Goal: Task Accomplishment & Management: Use online tool/utility

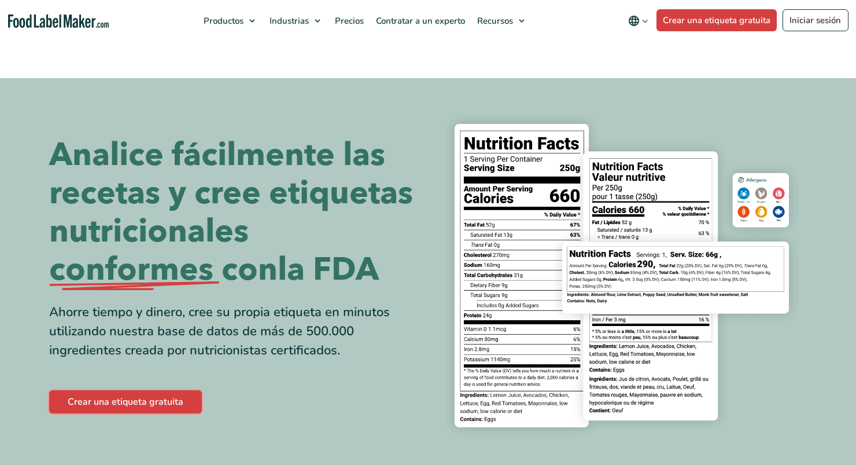
click at [149, 401] on link "Crear una etiqueta gratuita" at bounding box center [125, 401] width 153 height 23
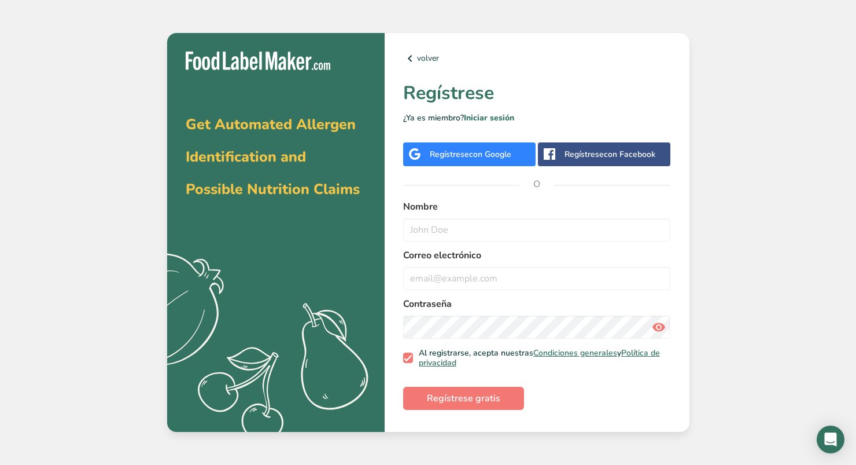
click at [466, 156] on div "Regístrese con Google" at bounding box center [471, 154] width 82 height 12
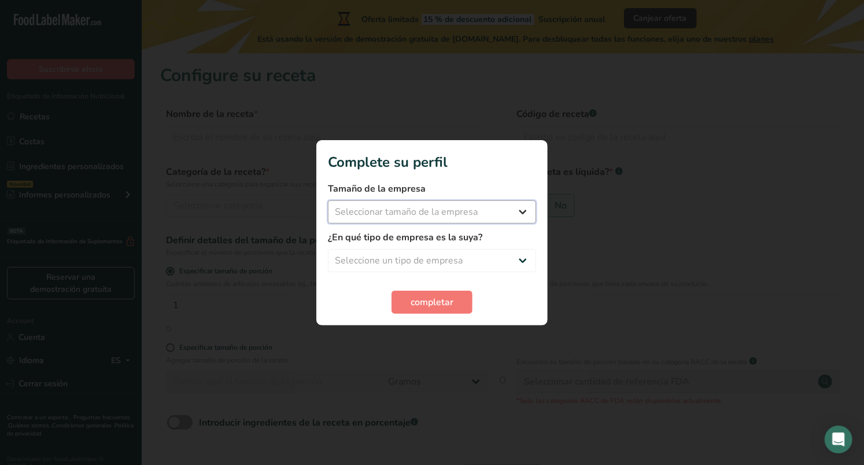
click at [465, 221] on select "Seleccionar tamaño de la empresa Menos de 10 empleados De 10 a 50 empleados De …" at bounding box center [432, 211] width 208 height 23
select select "1"
click at [328, 200] on select "Seleccionar tamaño de la empresa Menos de 10 empleados De 10 a 50 empleados De …" at bounding box center [432, 211] width 208 height 23
click at [452, 255] on select "Seleccione un tipo de empresa Fabricante de alimentos envasados Restaurante y c…" at bounding box center [432, 260] width 208 height 23
select select "1"
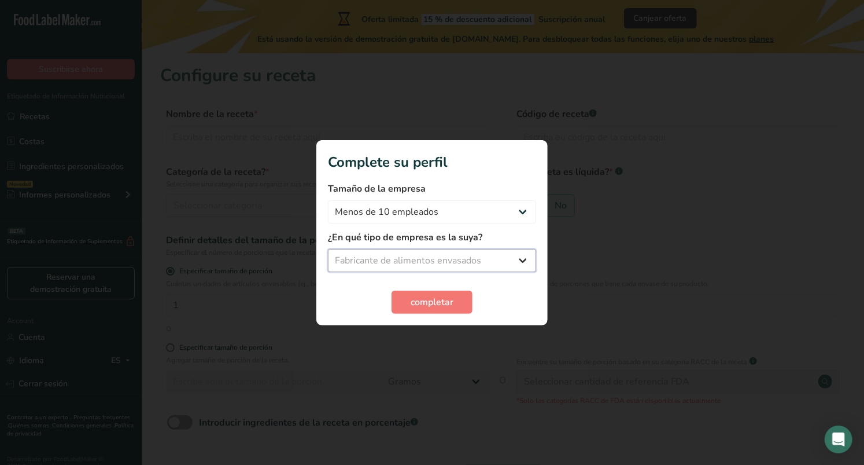
click at [328, 249] on select "Seleccione un tipo de empresa Fabricante de alimentos envasados Restaurante y c…" at bounding box center [432, 260] width 208 height 23
click at [429, 305] on span "completar" at bounding box center [432, 302] width 43 height 14
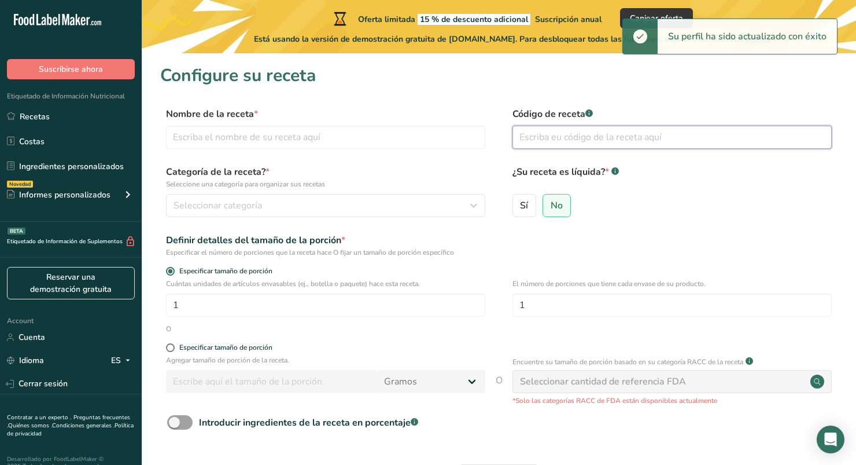
click at [544, 144] on input "text" at bounding box center [672, 137] width 319 height 23
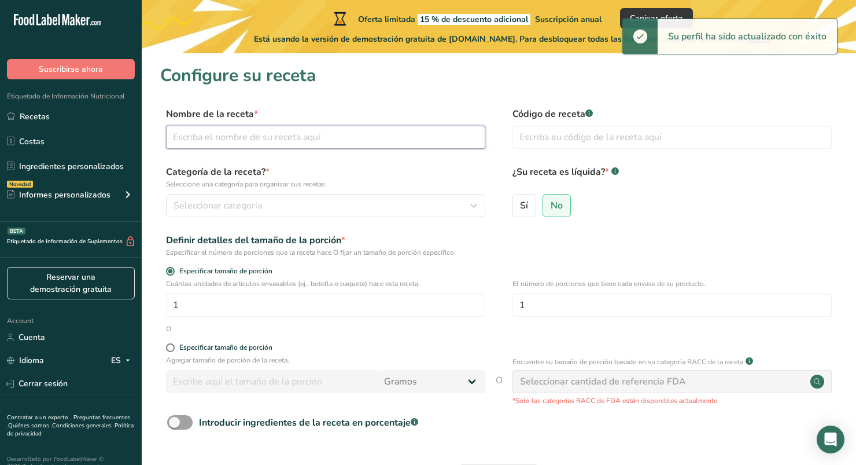
click at [388, 144] on input "text" at bounding box center [325, 137] width 319 height 23
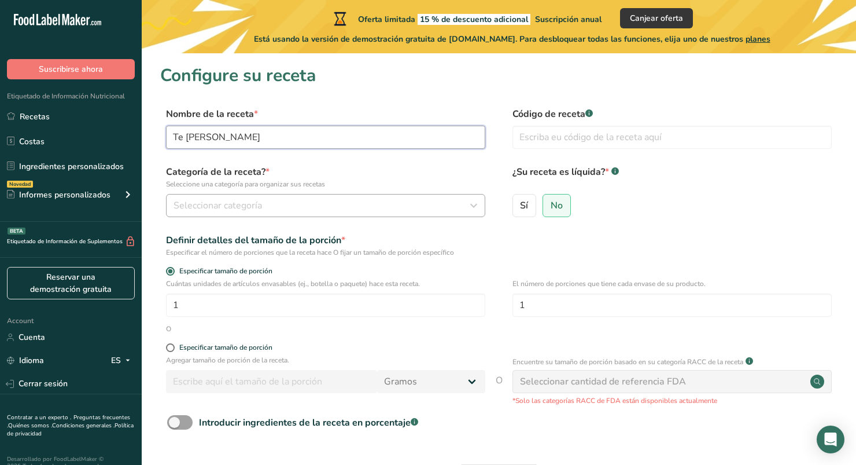
type input "[PERSON_NAME]"
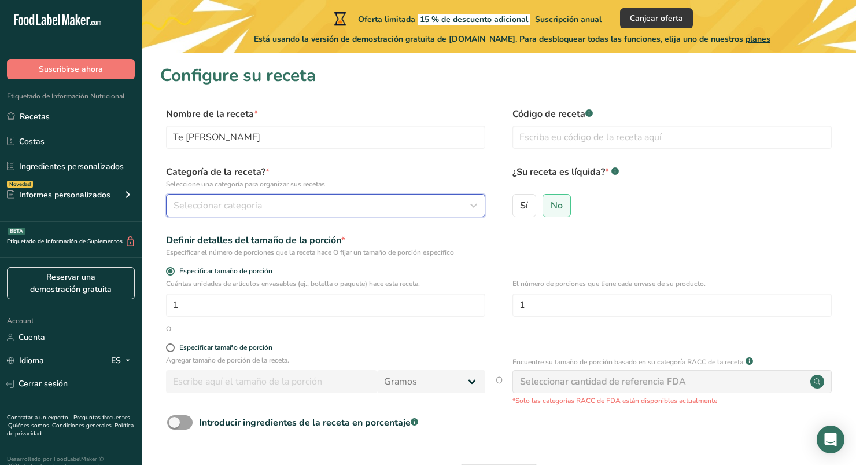
click at [385, 195] on button "Seleccionar categoría" at bounding box center [325, 205] width 319 height 23
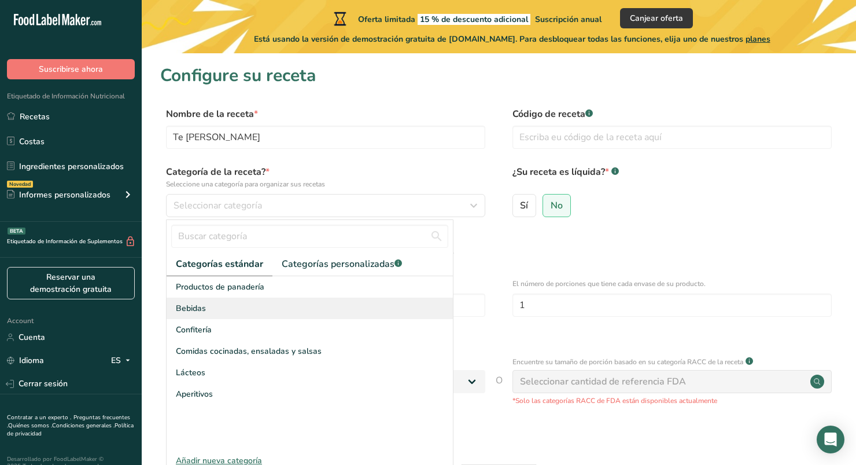
click at [277, 301] on div "Bebidas" at bounding box center [310, 307] width 286 height 21
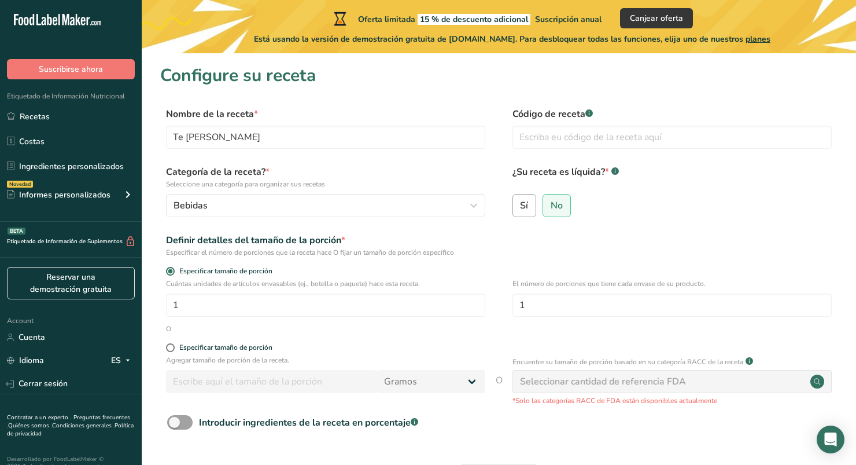
click at [521, 205] on span "Sí" at bounding box center [524, 206] width 8 height 12
click at [521, 205] on input "Sí" at bounding box center [517, 205] width 8 height 8
radio input "true"
radio input "false"
select select "22"
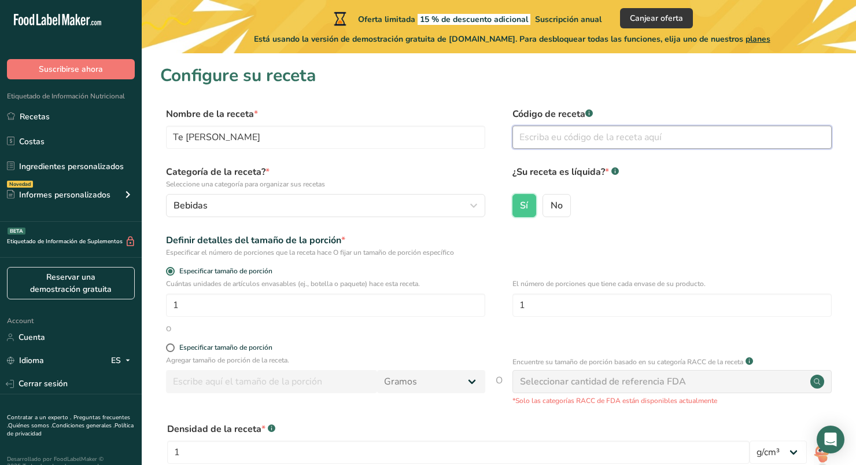
click at [606, 137] on input "text" at bounding box center [672, 137] width 319 height 23
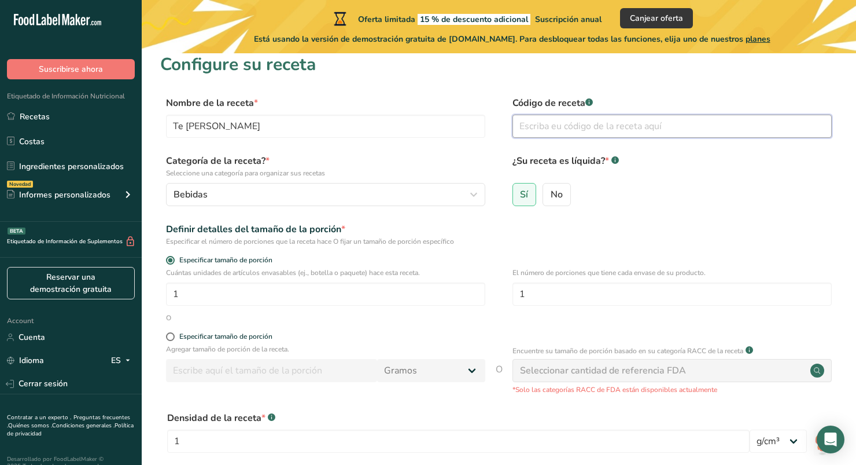
scroll to position [10, 0]
click at [584, 215] on form "Nombre de la receta * Te de Jazmin Código de receta .a-a{fill:#347362;}.b-a{fil…" at bounding box center [498, 326] width 677 height 459
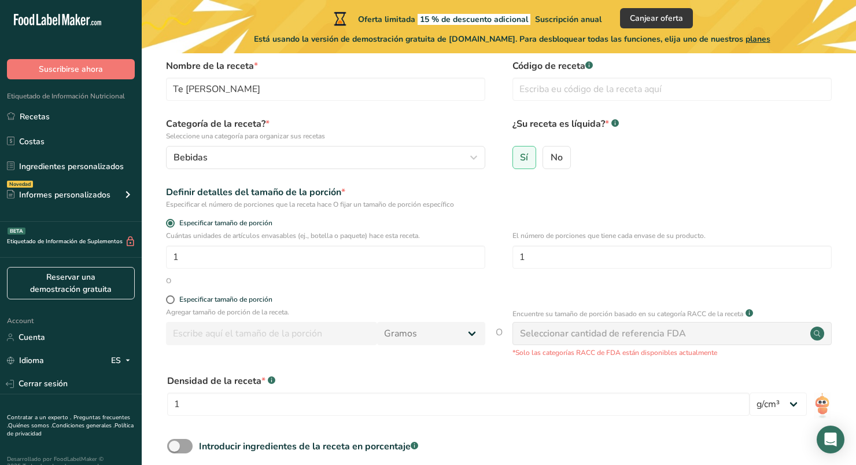
scroll to position [49, 0]
click at [260, 257] on input "1" at bounding box center [325, 256] width 319 height 23
click at [253, 266] on input "1" at bounding box center [325, 256] width 319 height 23
click at [171, 307] on p "Agregar tamaño de porción de la receta." at bounding box center [325, 311] width 319 height 10
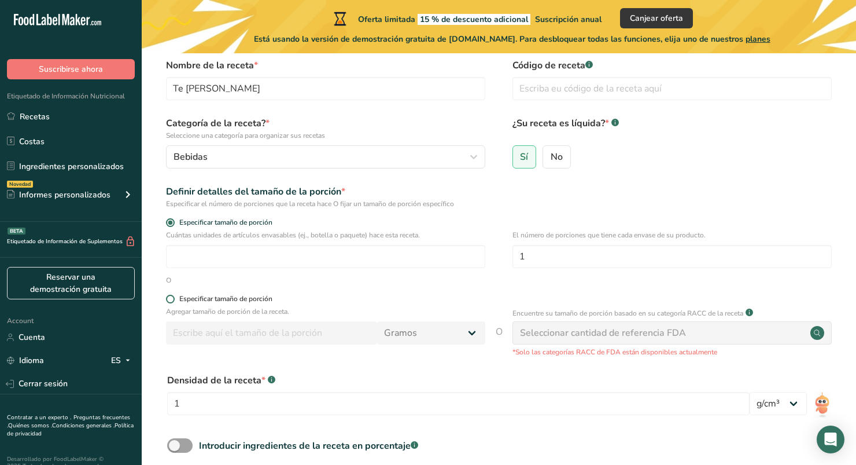
click at [170, 296] on span at bounding box center [170, 298] width 9 height 9
click at [170, 296] on input "Especificar tamaño de porción" at bounding box center [170, 299] width 8 height 8
radio input "true"
radio input "false"
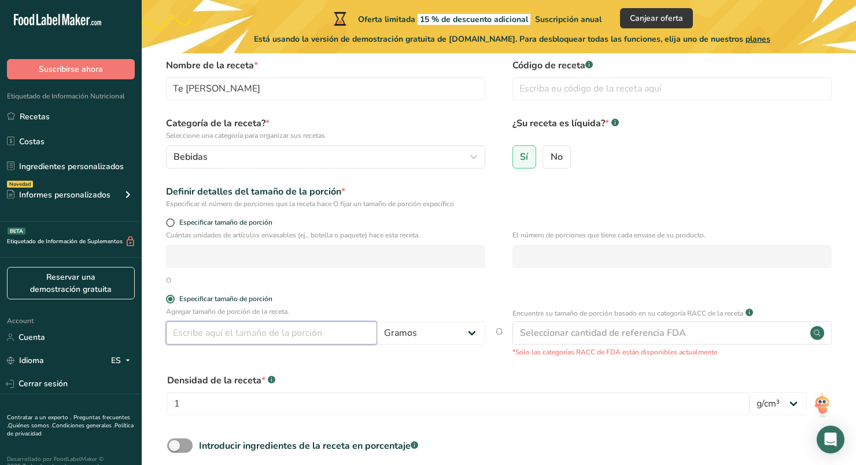
click at [208, 330] on input "number" at bounding box center [271, 332] width 211 height 23
type input "500"
click at [423, 337] on select "Gramos kg mg mcg libras onza [GEOGRAPHIC_DATA] mL onza líquida [GEOGRAPHIC_DATA…" at bounding box center [431, 332] width 108 height 23
select select "17"
click at [377, 321] on select "Gramos kg mg mcg libras onza [GEOGRAPHIC_DATA] mL onza líquida [GEOGRAPHIC_DATA…" at bounding box center [431, 332] width 108 height 23
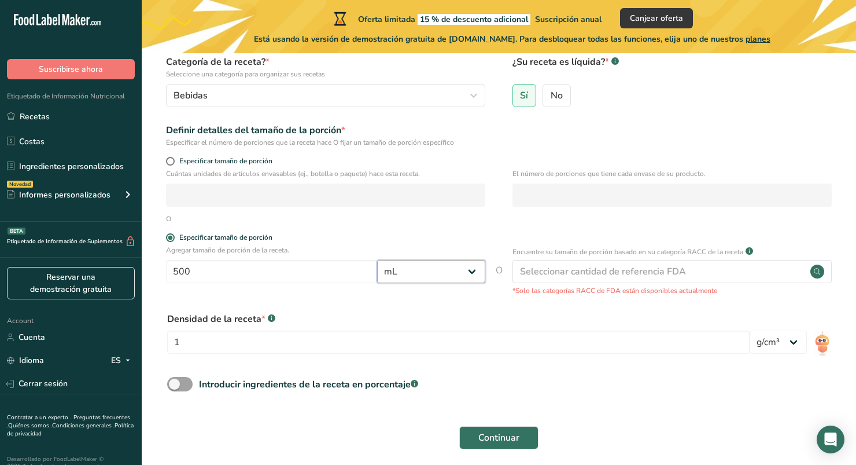
scroll to position [113, 0]
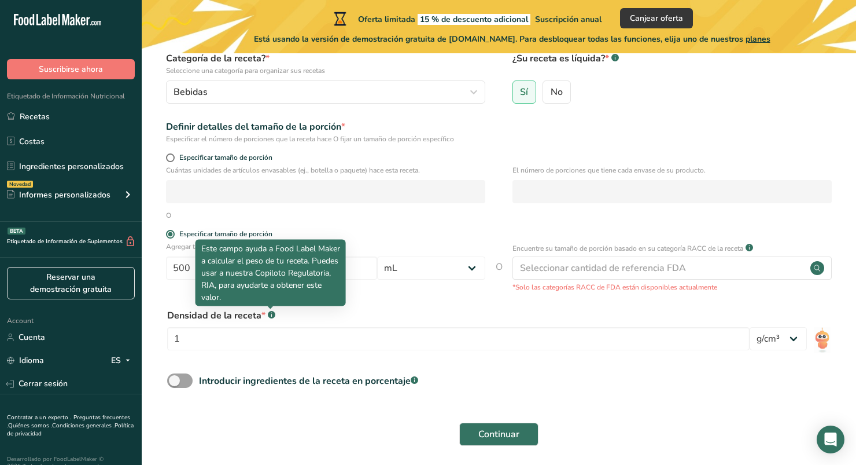
click at [269, 316] on rect at bounding box center [272, 315] width 8 height 8
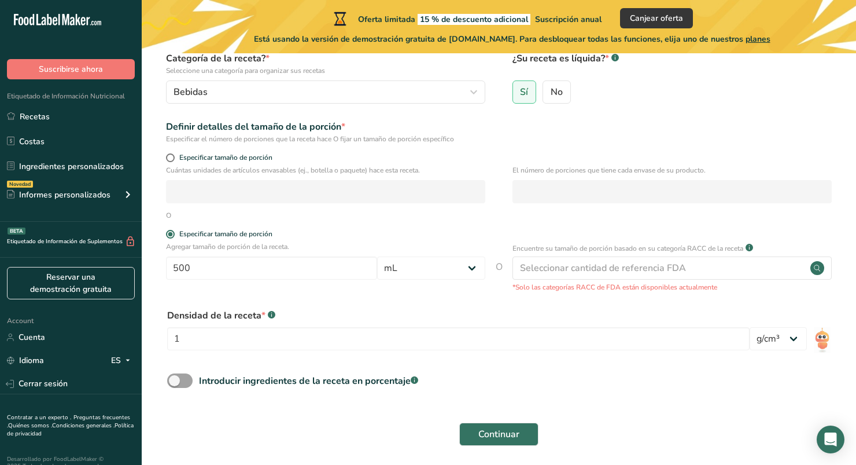
click at [269, 316] on rect at bounding box center [272, 315] width 8 height 8
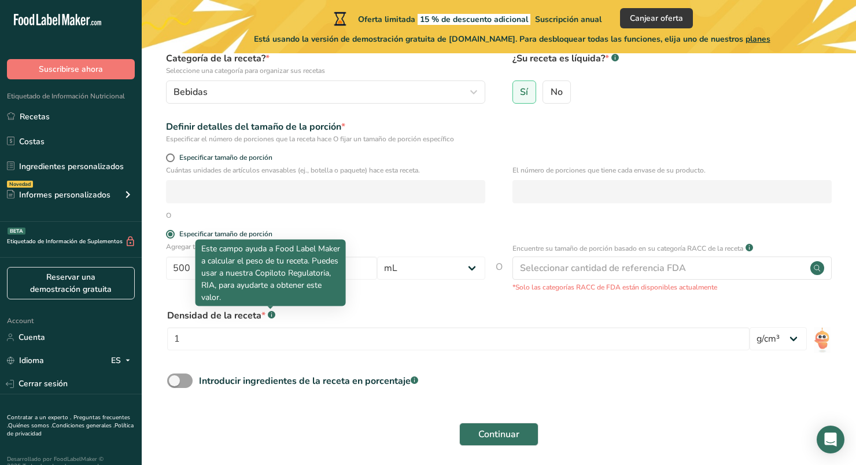
scroll to position [157, 0]
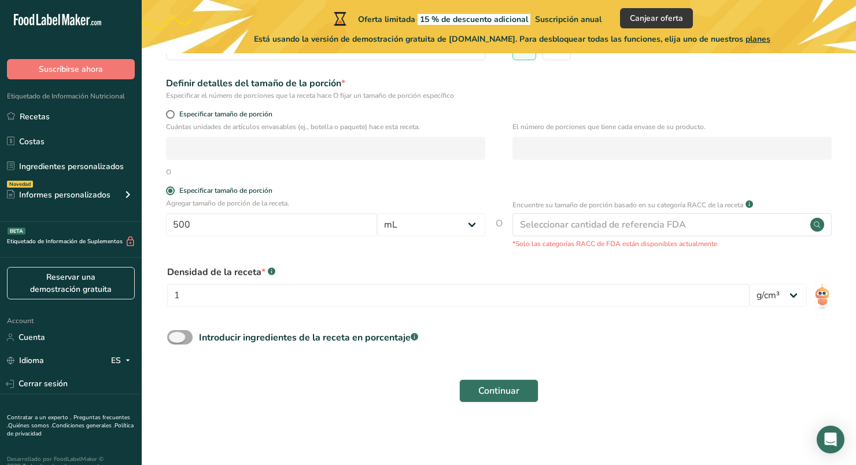
click at [184, 341] on span at bounding box center [179, 337] width 25 height 14
click at [175, 341] on input "Introducir ingredientes de la receta en porcentaje .a-a{fill:#347362;}.b-a{fill…" at bounding box center [171, 337] width 8 height 8
checkbox input "true"
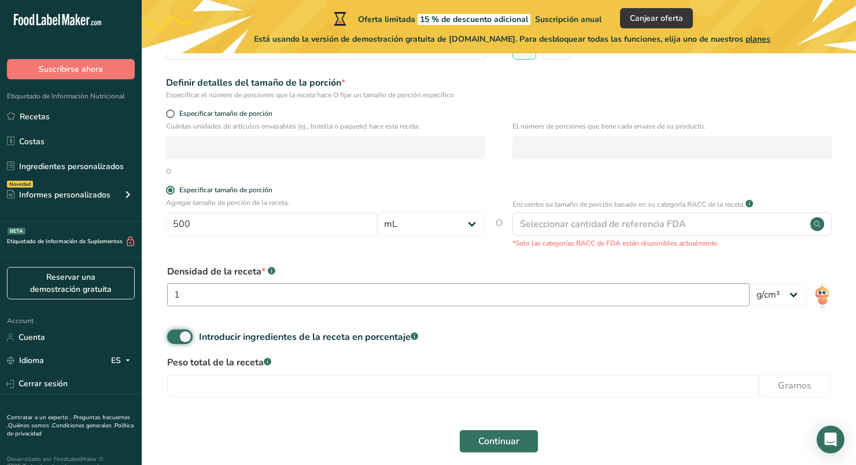
scroll to position [208, 0]
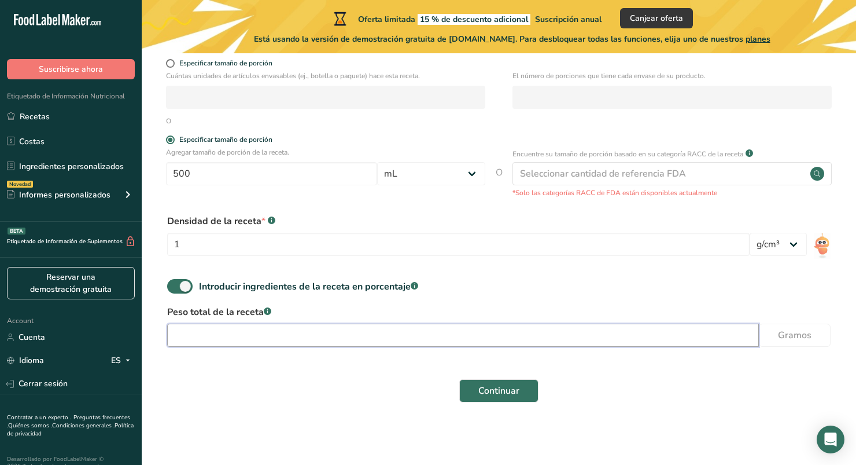
click at [411, 340] on input "number" at bounding box center [463, 334] width 592 height 23
click at [425, 342] on input "500" at bounding box center [463, 334] width 592 height 23
type input "500"
click at [320, 249] on input "1" at bounding box center [458, 244] width 583 height 23
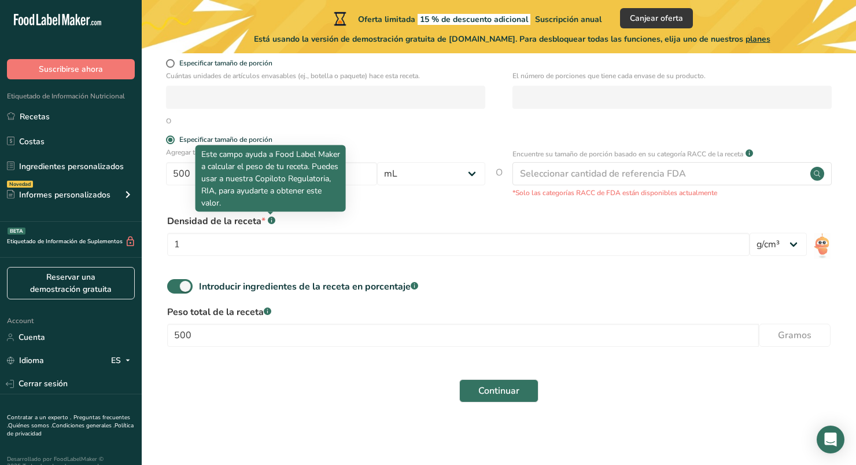
click at [271, 218] on icon at bounding box center [271, 218] width 1 height 1
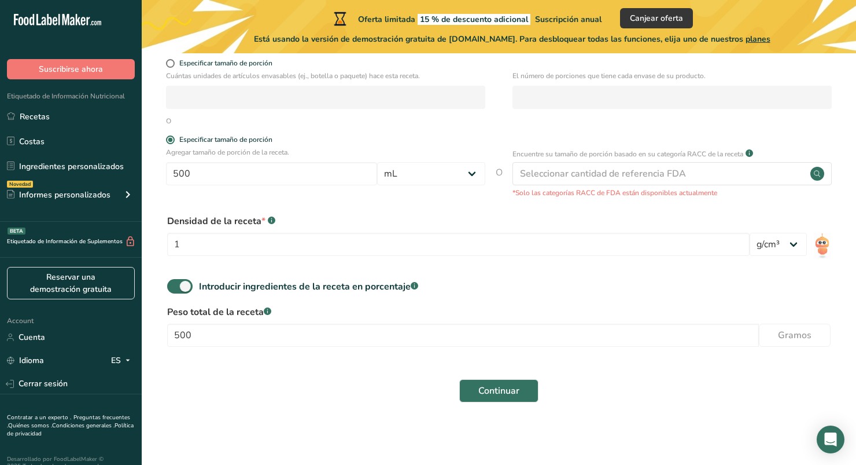
click at [271, 219] on rect at bounding box center [272, 220] width 8 height 8
click at [776, 244] on select "lb/pie³ g/cm³" at bounding box center [778, 244] width 57 height 23
click at [519, 392] on button "Continuar" at bounding box center [498, 390] width 79 height 23
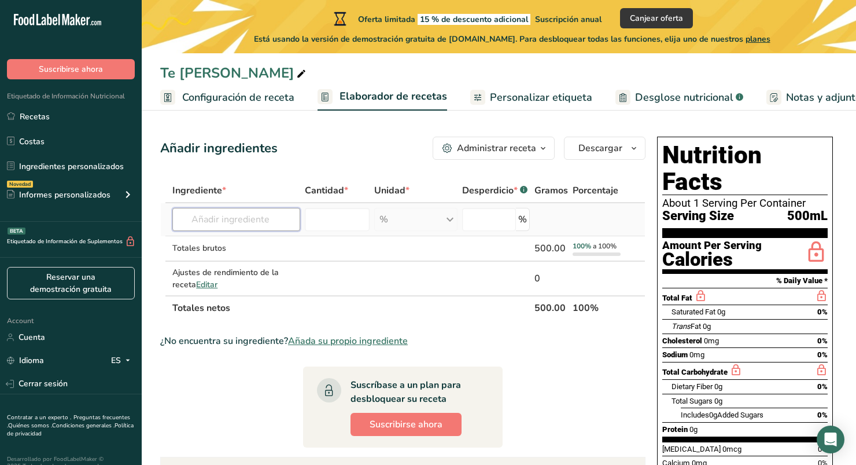
click at [280, 220] on input "text" at bounding box center [236, 219] width 128 height 23
click at [278, 218] on input "text" at bounding box center [236, 219] width 128 height 23
type input "Hierba de te de jazmin"
click at [365, 143] on div "Añadir ingredientes Administrar receta Eliminar receta Duplicar receta Escalar …" at bounding box center [402, 148] width 485 height 23
click at [485, 105] on link "Personalizar etiqueta" at bounding box center [531, 97] width 122 height 26
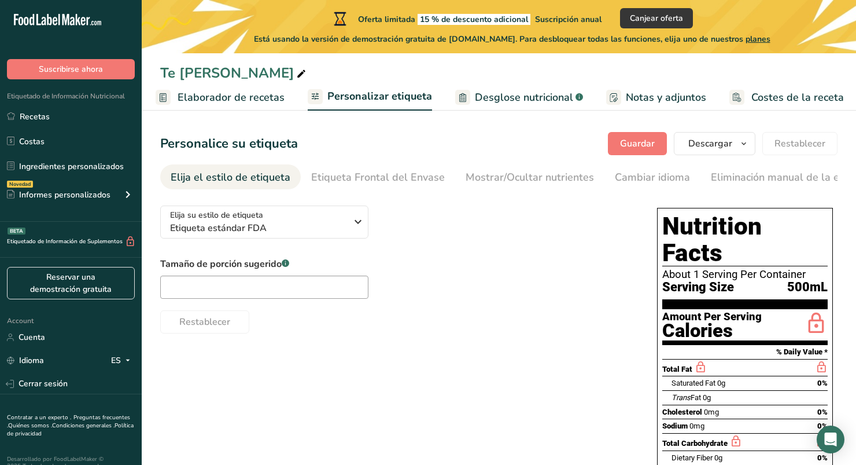
scroll to position [25, 0]
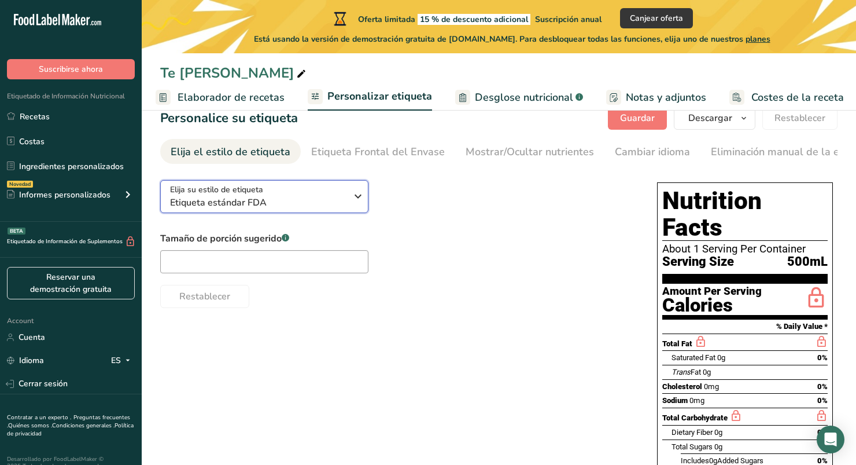
click at [352, 196] on icon "button" at bounding box center [358, 196] width 14 height 21
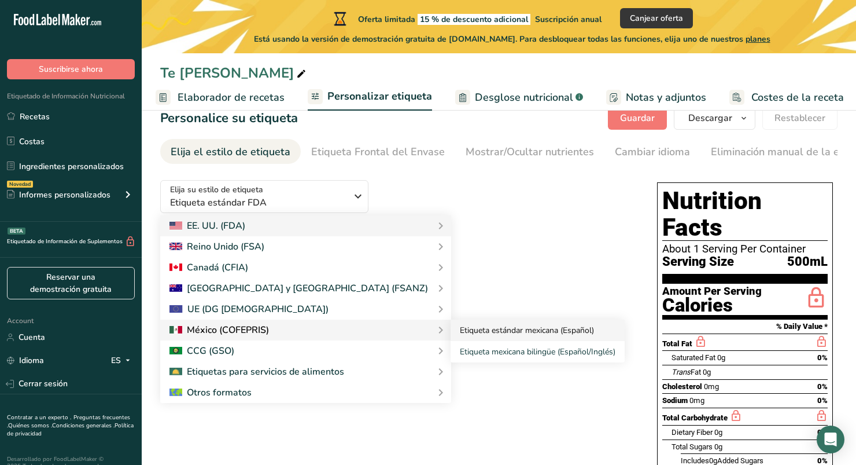
click at [451, 335] on link "Etiqueta estándar mexicana (Español)" at bounding box center [538, 329] width 174 height 21
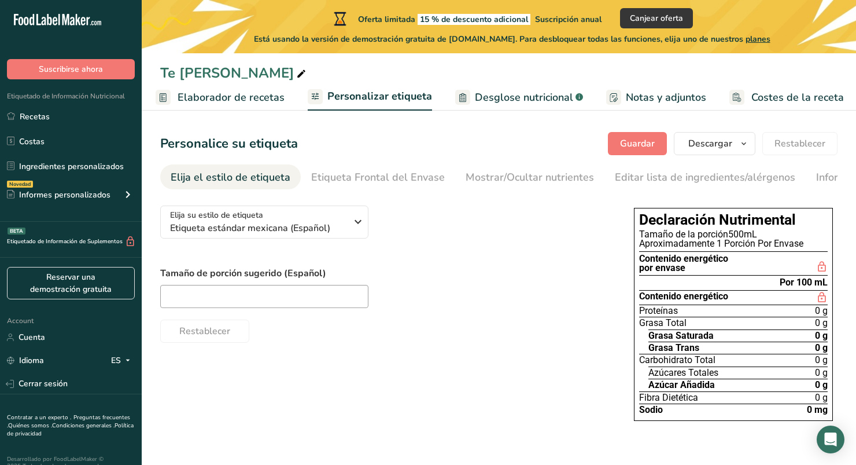
scroll to position [0, 0]
click at [330, 300] on input "text" at bounding box center [264, 296] width 208 height 23
type input "500"
click at [269, 342] on div "Restablecer" at bounding box center [385, 329] width 451 height 28
click at [447, 247] on div "Elija su estilo de etiqueta Etiqueta estándar mexicana (Español) EE. UU. (FDA) …" at bounding box center [385, 269] width 451 height 146
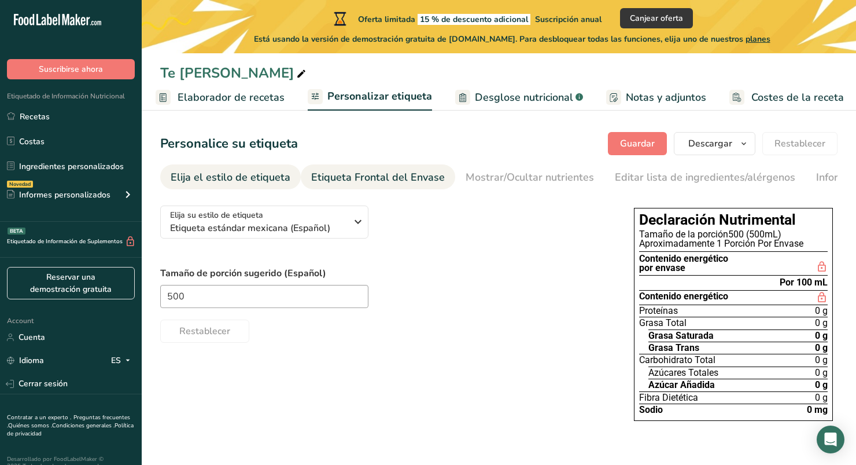
click at [389, 171] on div "Etiqueta Frontal del Envase" at bounding box center [378, 177] width 134 height 16
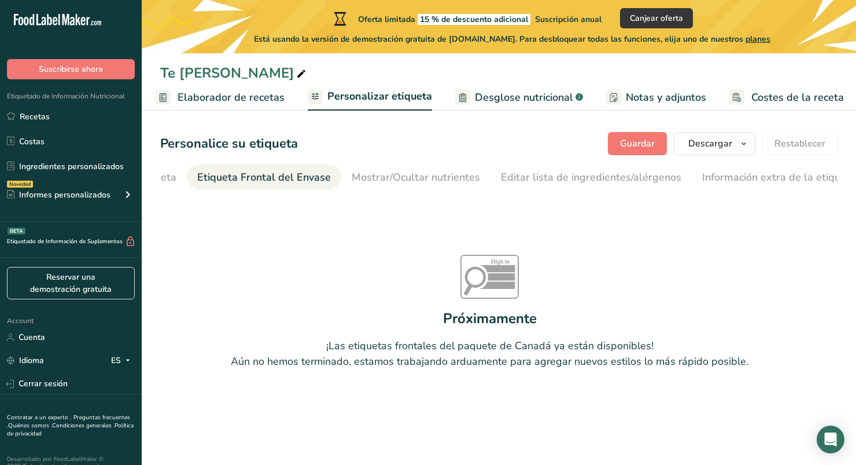
scroll to position [0, 126]
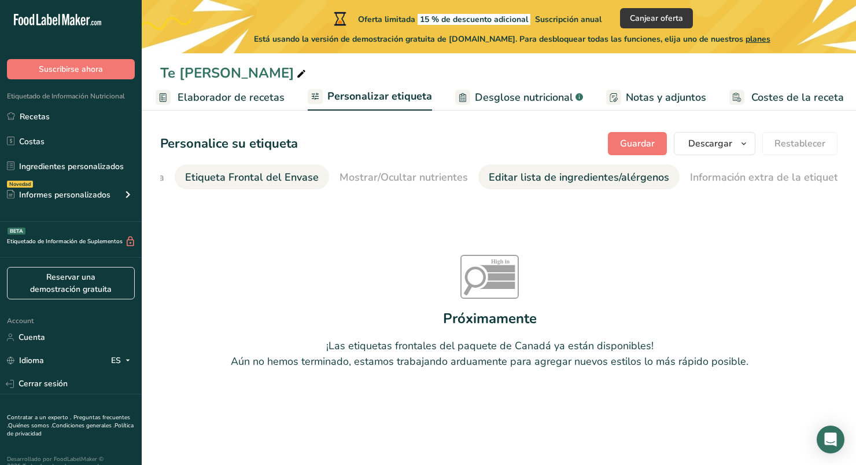
click at [489, 172] on div "Editar lista de ingredientes/alérgenos" at bounding box center [579, 177] width 180 height 16
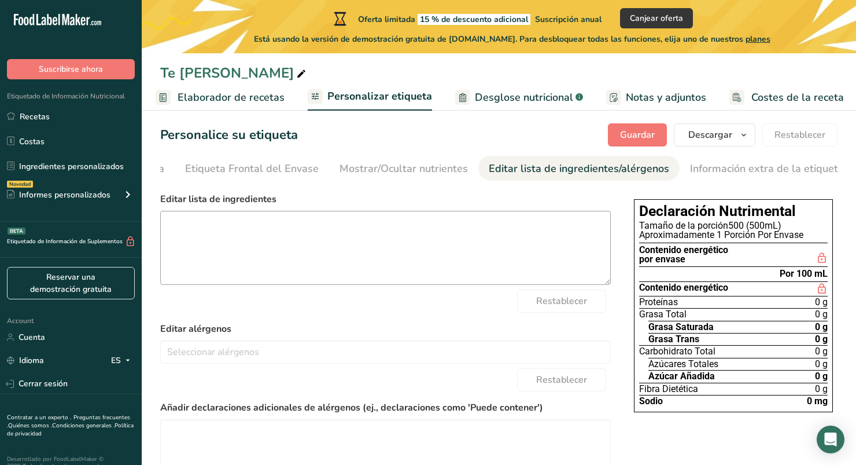
scroll to position [9, 0]
click at [271, 164] on div "Etiqueta Frontal del Envase" at bounding box center [252, 168] width 134 height 16
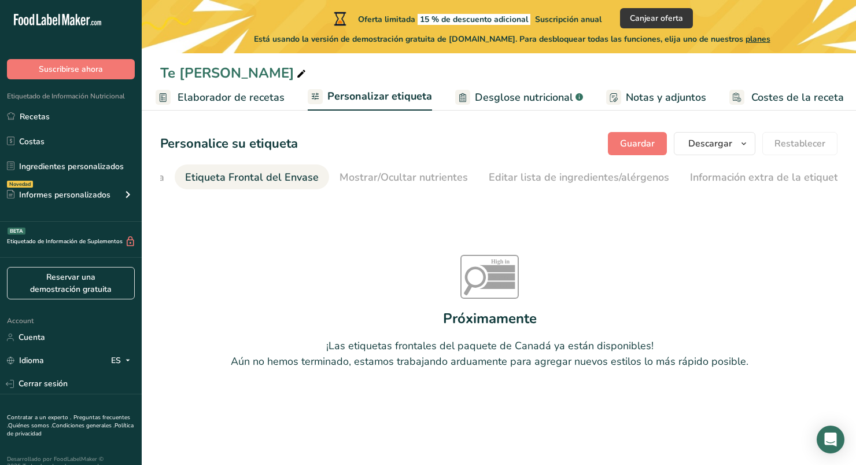
scroll to position [0, 0]
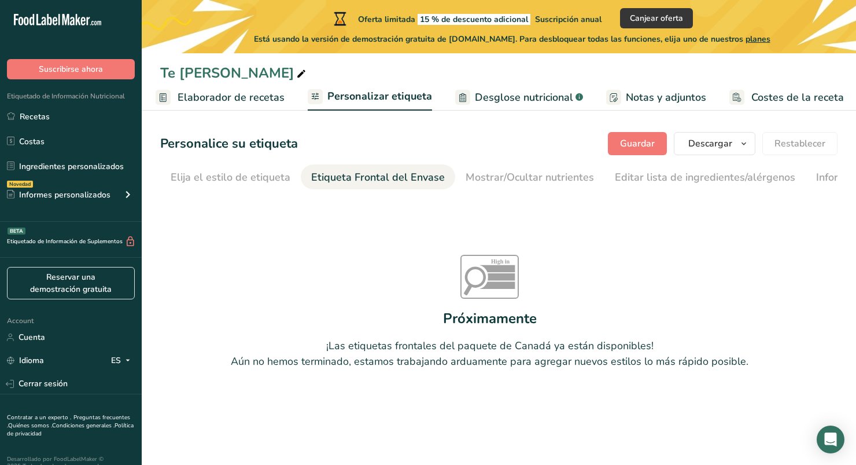
click at [239, 178] on div "Elija el estilo de etiqueta" at bounding box center [231, 177] width 120 height 16
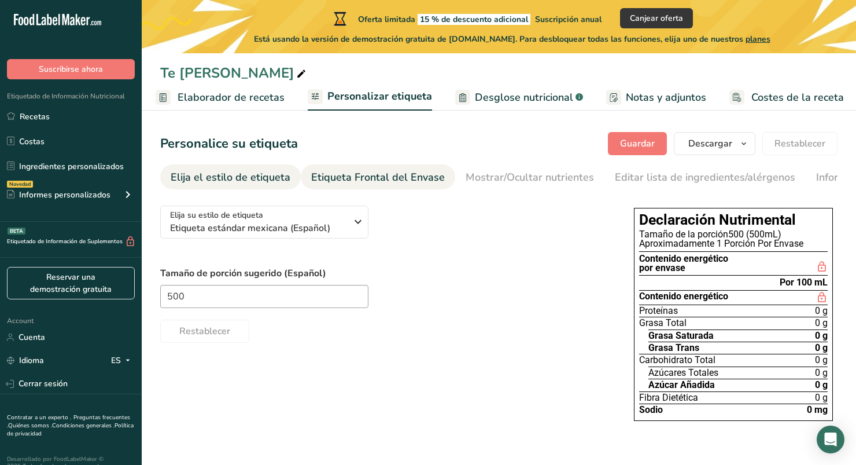
scroll to position [0, 86]
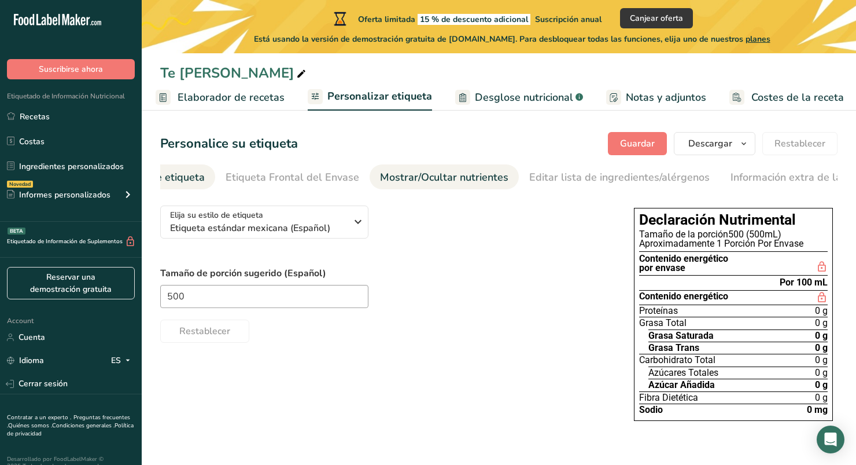
click at [499, 177] on li "Mostrar/Ocultar nutrientes" at bounding box center [444, 176] width 149 height 25
click at [369, 169] on div "Mostrar/Ocultar nutrientes" at bounding box center [404, 177] width 128 height 16
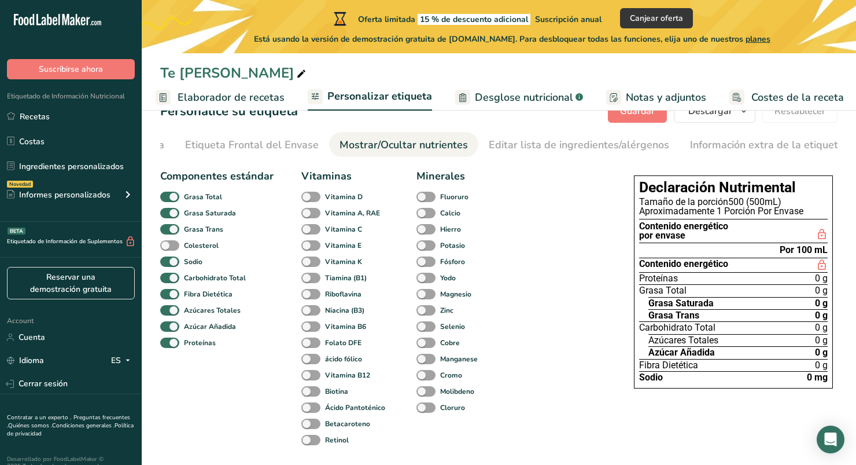
scroll to position [34, 0]
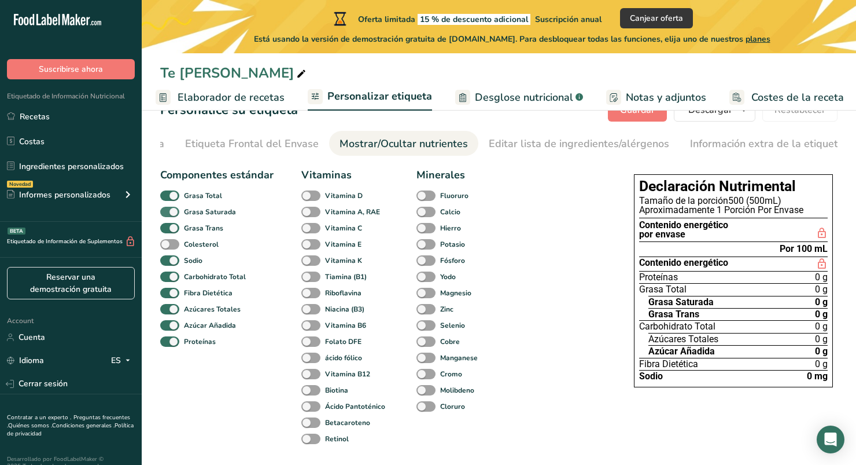
click at [175, 215] on span at bounding box center [169, 212] width 19 height 11
click at [168, 215] on input "Grasa Saturada" at bounding box center [164, 212] width 8 height 8
checkbox input "false"
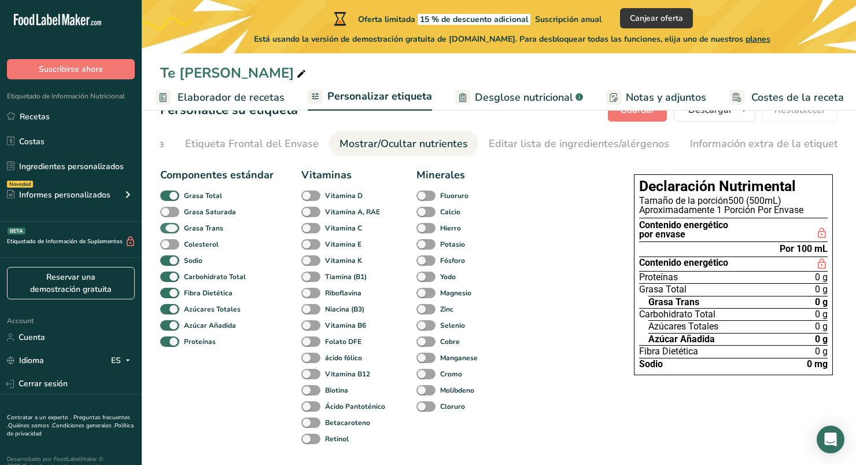
click at [171, 231] on span at bounding box center [169, 228] width 19 height 11
click at [168, 231] on input "Grasa Trans" at bounding box center [164, 228] width 8 height 8
checkbox input "false"
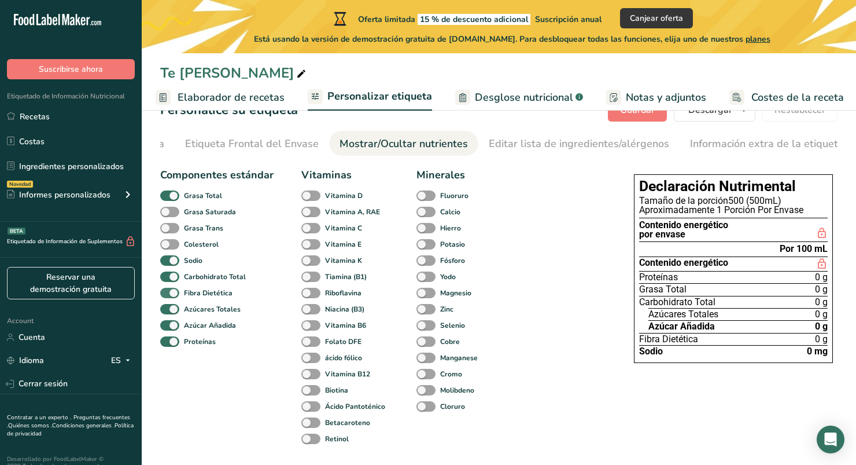
click at [177, 296] on span at bounding box center [169, 293] width 19 height 11
click at [168, 296] on input "Fibra Dietética" at bounding box center [164, 293] width 8 height 8
checkbox input "false"
click at [173, 312] on span at bounding box center [169, 309] width 19 height 11
click at [168, 312] on input "Azúcares Totales" at bounding box center [164, 309] width 8 height 8
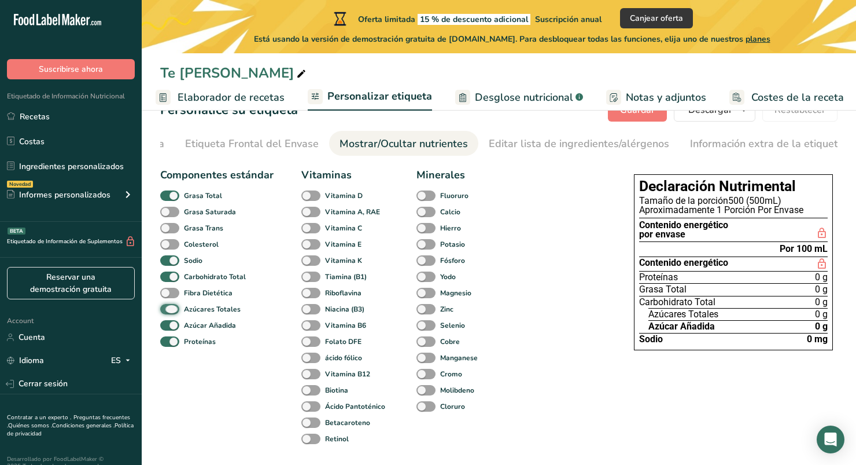
checkbox input "false"
click at [173, 328] on span at bounding box center [169, 325] width 19 height 11
click at [168, 328] on input "Azúcar Añadida" at bounding box center [164, 325] width 8 height 8
checkbox input "false"
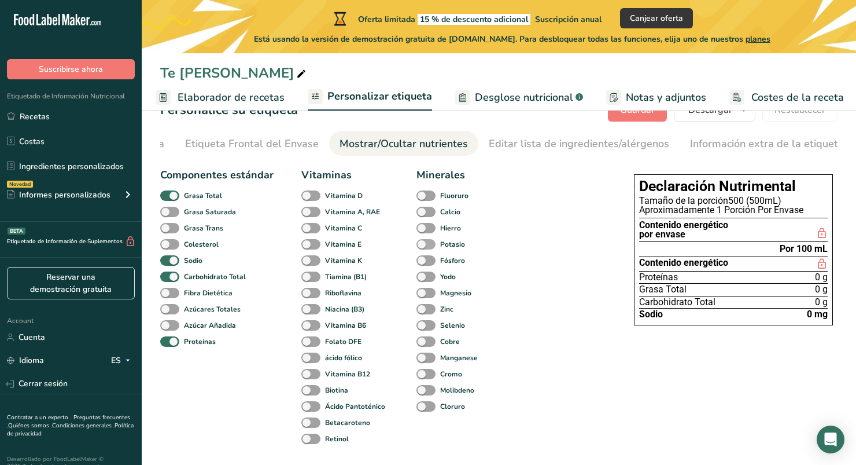
click at [432, 244] on span at bounding box center [426, 244] width 19 height 11
click at [424, 244] on input "Potasio" at bounding box center [421, 244] width 8 height 8
checkbox input "true"
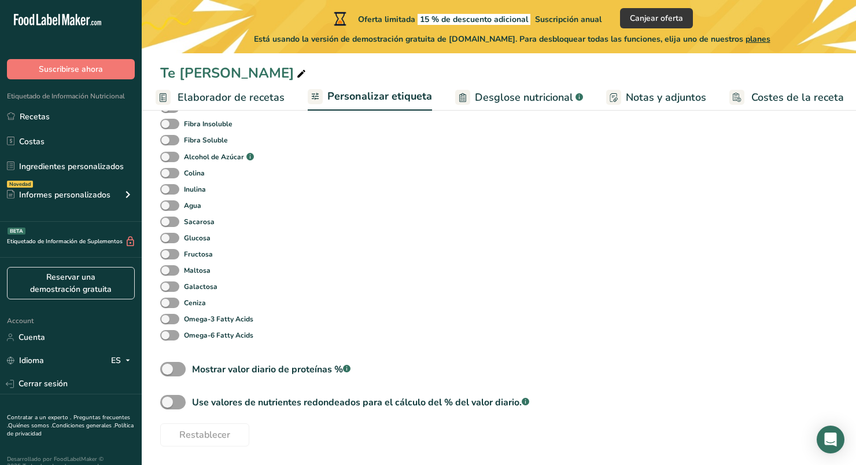
scroll to position [0, 0]
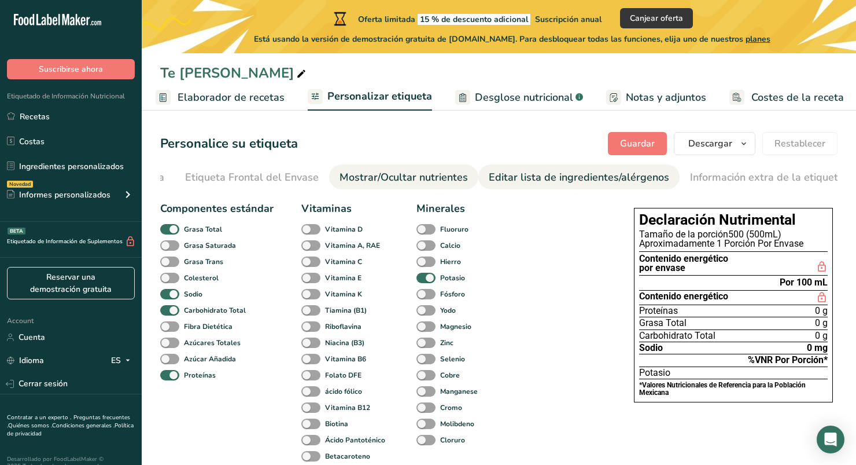
click at [556, 180] on div "Editar lista de ingredientes/alérgenos" at bounding box center [579, 177] width 180 height 16
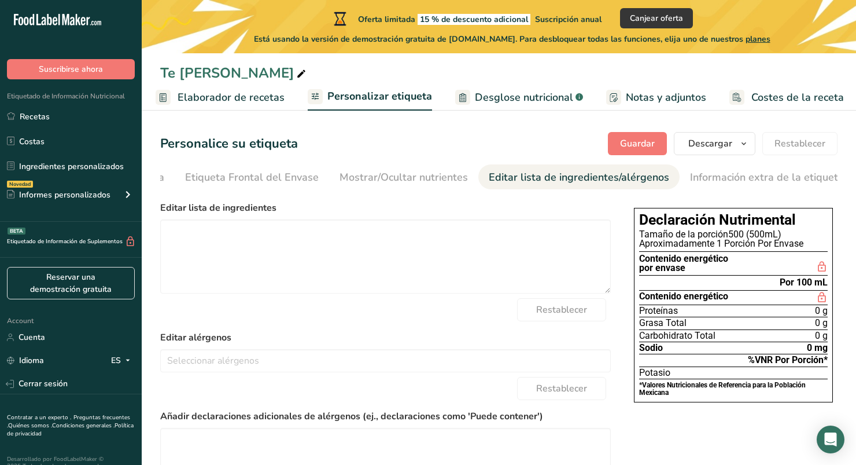
scroll to position [57, 0]
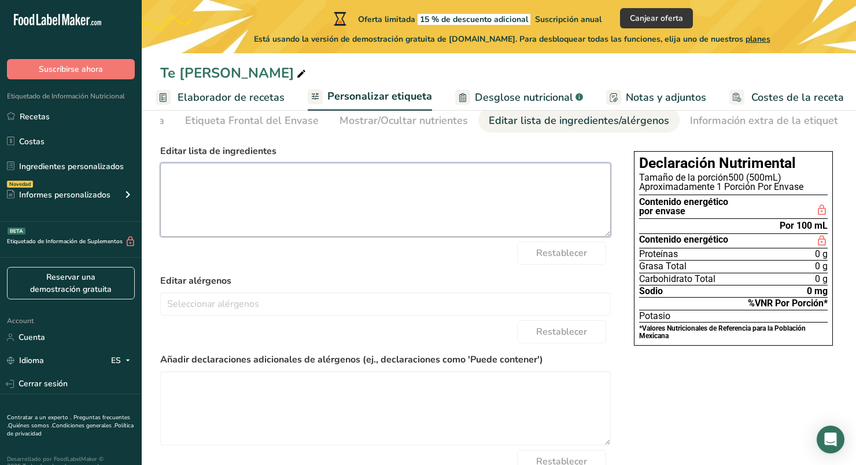
click at [242, 201] on textarea at bounding box center [385, 200] width 451 height 74
click at [291, 180] on textarea "Agua, miel de agave azul organica," at bounding box center [385, 200] width 451 height 74
click at [294, 179] on textarea "Agua, miel de agave azul organica," at bounding box center [385, 200] width 451 height 74
click at [0, 0] on lt-span "orgánica" at bounding box center [0, 0] width 0 height 0
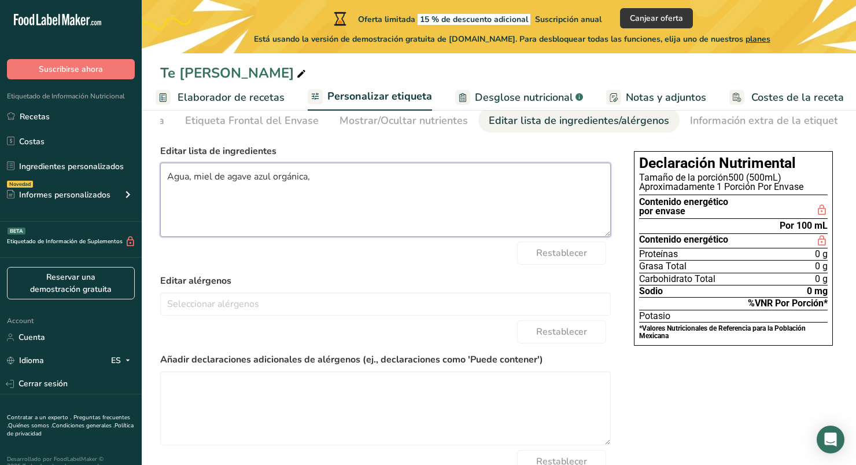
click at [333, 180] on textarea "Agua, miel de agave azul orgánica," at bounding box center [385, 200] width 451 height 74
click at [352, 183] on textarea "Agua, miel de agave azul orgánica, jugo de limon amarillo, hierbas de te de jaz…" at bounding box center [385, 200] width 451 height 74
click at [0, 0] on lt-span "limón" at bounding box center [0, 0] width 0 height 0
click at [456, 180] on textarea "Agua, miel de agave azul orgánica, jugo de limón amarillo, hierbas de te de jaz…" at bounding box center [385, 200] width 451 height 74
click at [0, 0] on lt-em "té" at bounding box center [0, 0] width 0 height 0
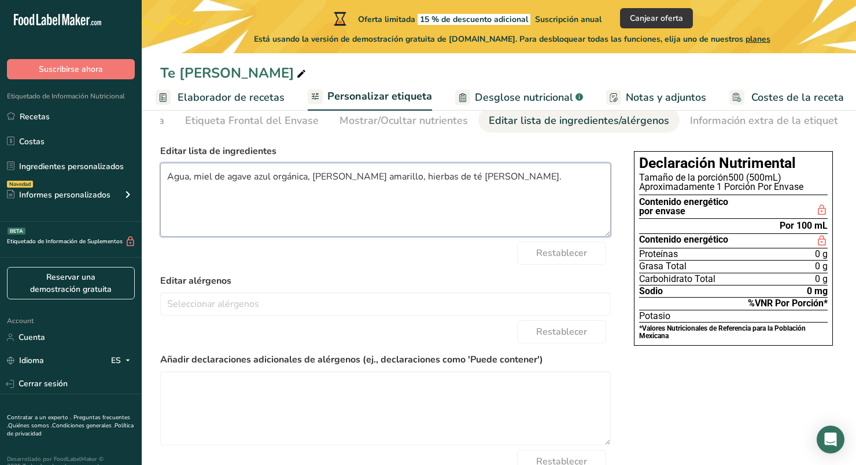
click at [471, 178] on textarea "Agua, miel de agave azul orgánica, jugo de limón amarillo, hierbas de té de jaz…" at bounding box center [385, 200] width 451 height 74
click at [497, 182] on textarea "Agua, miel de agave azul orgánica, jugo de limón amarillo, hierbas de té de jaz…" at bounding box center [385, 200] width 451 height 74
click at [0, 0] on lt-span "jazmín" at bounding box center [0, 0] width 0 height 0
type textarea "Agua, miel de agave azul orgánica, jugo de limón amarillo, hierbas de té de jaz…"
click at [403, 283] on label "Editar alérgenos" at bounding box center [385, 281] width 451 height 14
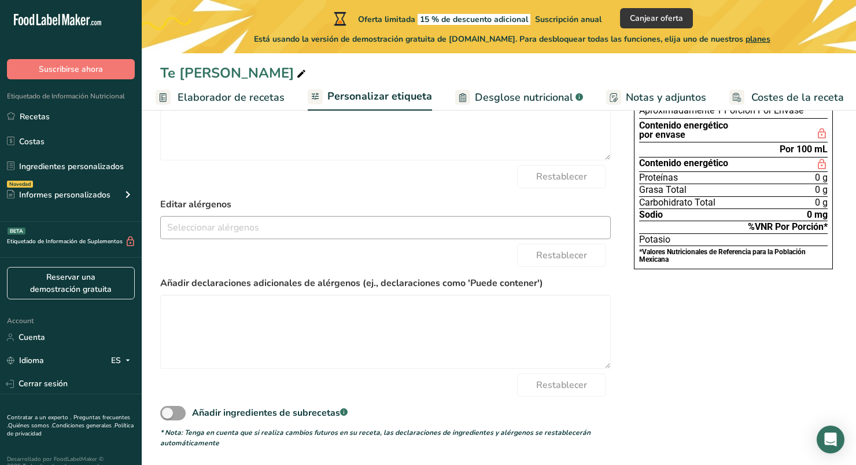
scroll to position [137, 0]
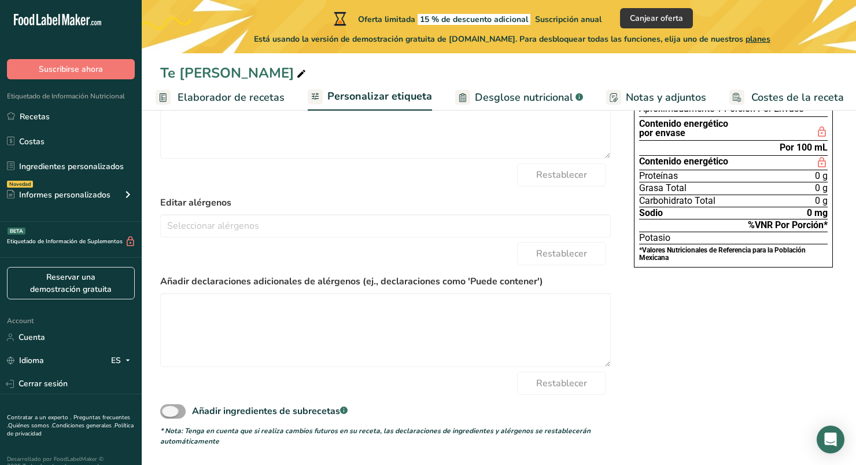
click at [169, 412] on span at bounding box center [172, 411] width 25 height 14
click at [168, 412] on input "Añadir ingredientes de subrecetas .a-a{fill:#347362;}.b-a{fill:#fff;}" at bounding box center [164, 411] width 8 height 8
checkbox input "true"
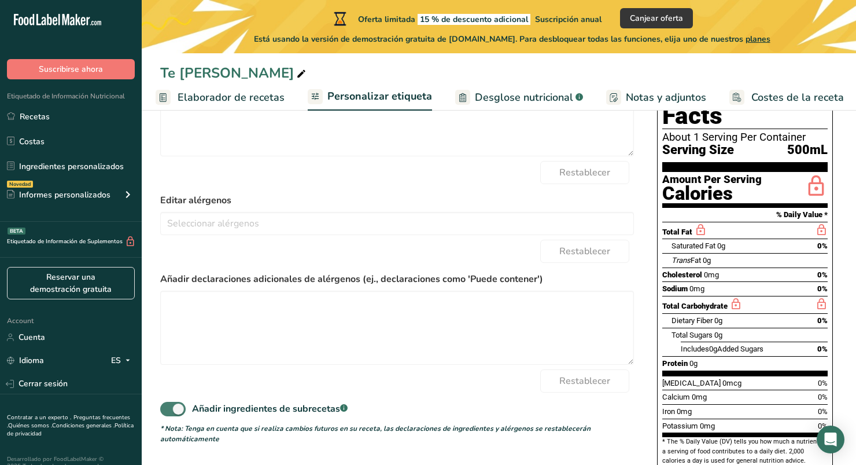
click at [169, 410] on span at bounding box center [172, 408] width 25 height 14
click at [168, 410] on input "Añadir ingredientes de subrecetas .a-a{fill:#347362;}.b-a{fill:#fff;}" at bounding box center [164, 409] width 8 height 8
checkbox input "false"
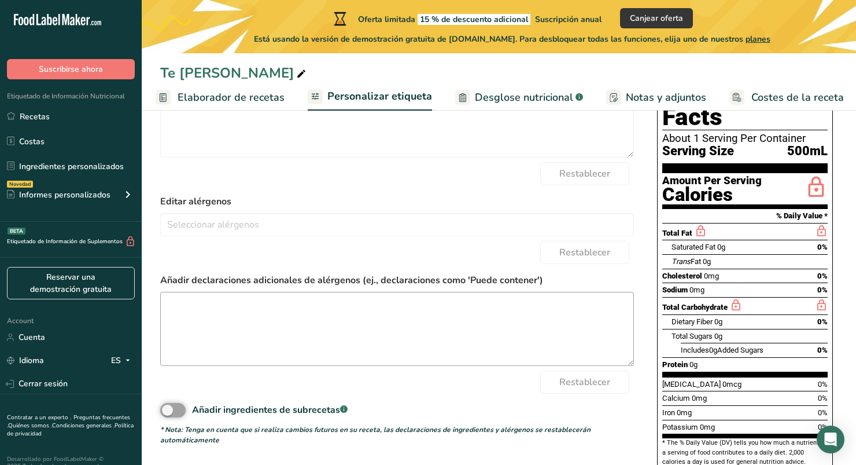
scroll to position [137, 0]
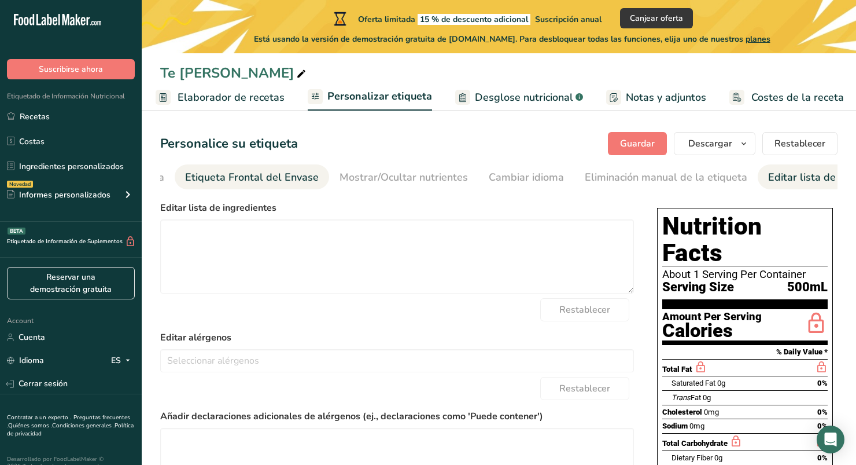
click at [286, 187] on link "Etiqueta Frontal del Envase" at bounding box center [252, 177] width 134 height 26
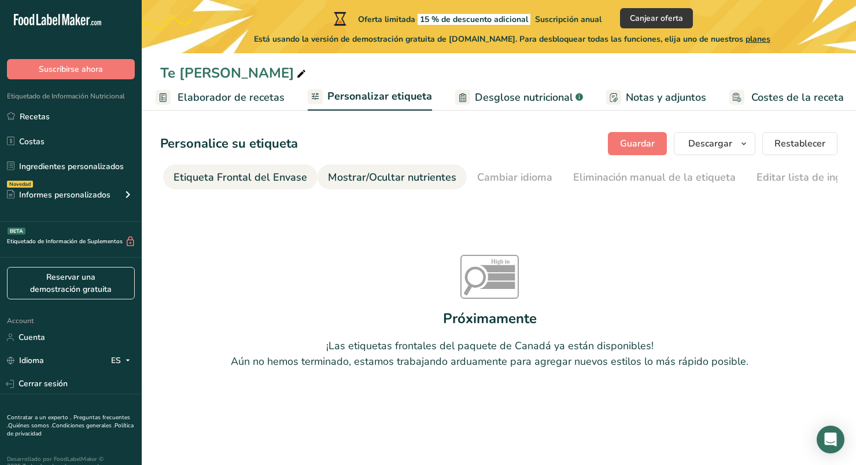
click at [369, 169] on div "Mostrar/Ocultar nutrientes" at bounding box center [392, 177] width 128 height 16
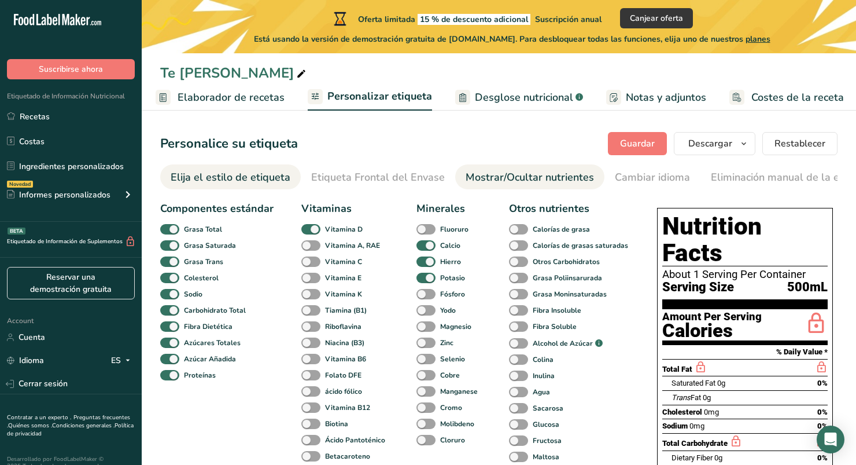
click at [193, 180] on div "Elija el estilo de etiqueta" at bounding box center [231, 177] width 120 height 16
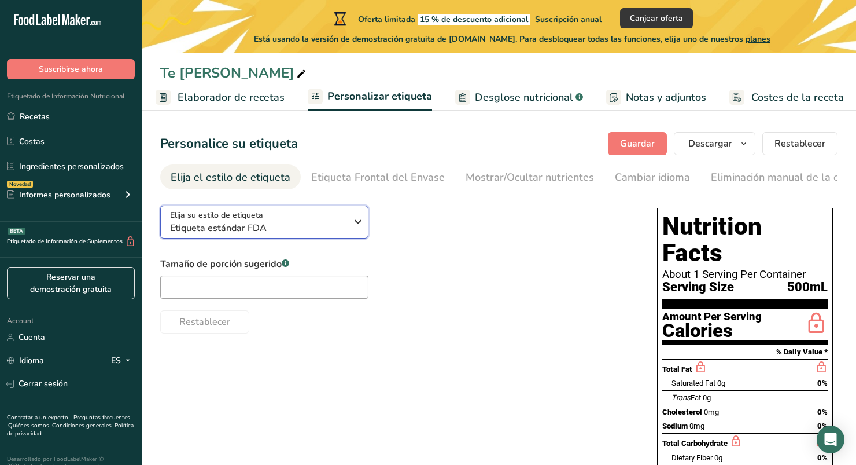
click at [244, 221] on span "Elija su estilo de etiqueta" at bounding box center [216, 215] width 93 height 12
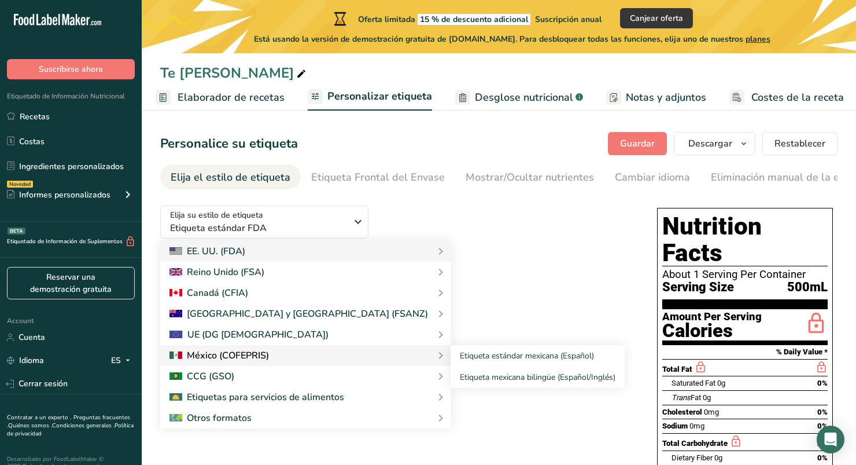
click at [251, 358] on div at bounding box center [219, 355] width 100 height 14
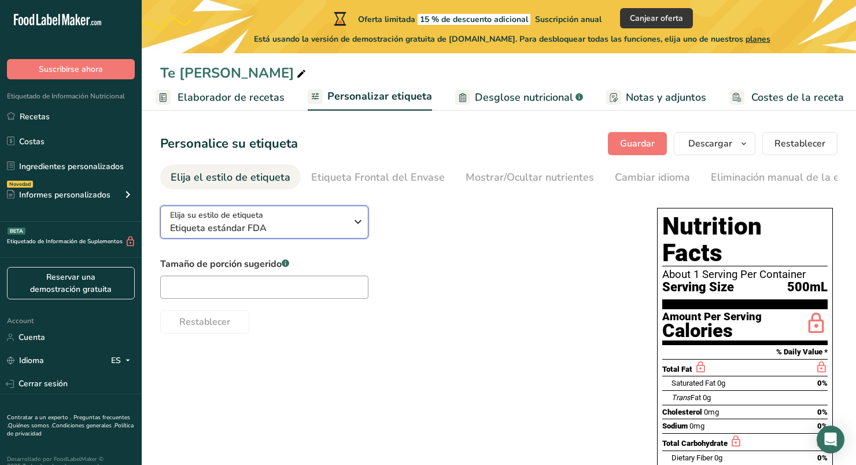
click at [312, 230] on span "Etiqueta estándar FDA" at bounding box center [258, 228] width 176 height 14
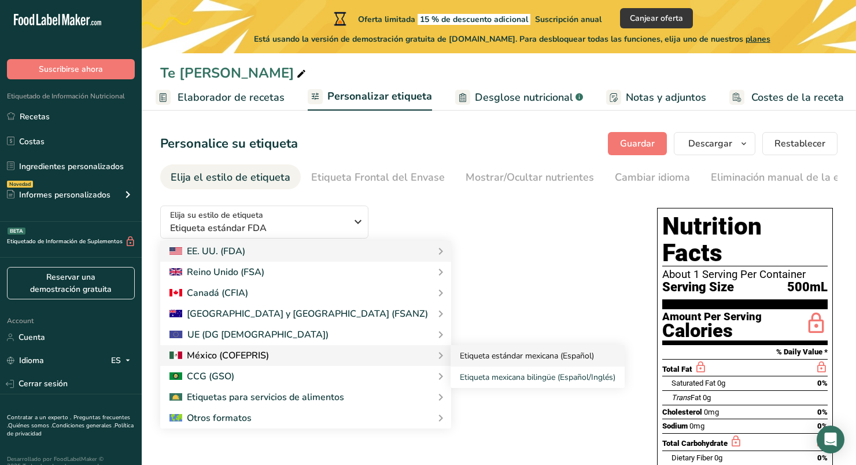
click at [451, 358] on link "Etiqueta estándar mexicana (Español)" at bounding box center [538, 355] width 174 height 21
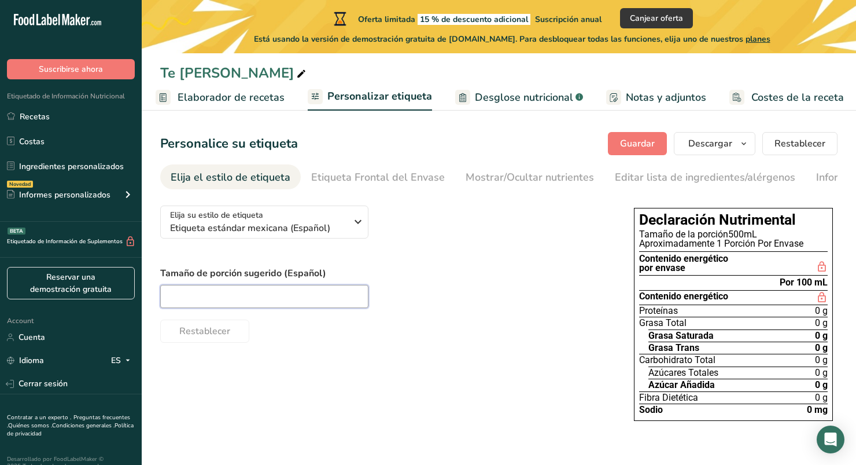
click at [271, 303] on input "text" at bounding box center [264, 296] width 208 height 23
click at [412, 280] on label "Tamaño de porción sugerido (Español)" at bounding box center [385, 273] width 451 height 14
click at [341, 176] on div "Etiqueta Frontal del Envase" at bounding box center [378, 177] width 134 height 16
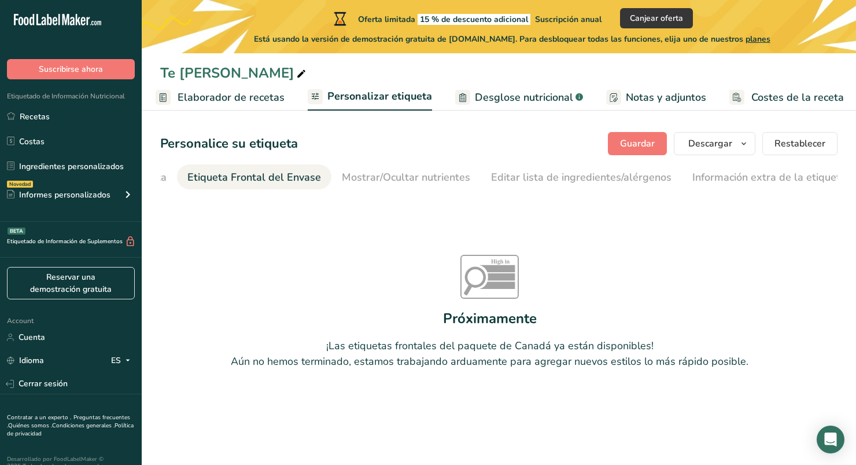
scroll to position [0, 126]
click at [395, 175] on div "Mostrar/Ocultar nutrientes" at bounding box center [404, 177] width 128 height 16
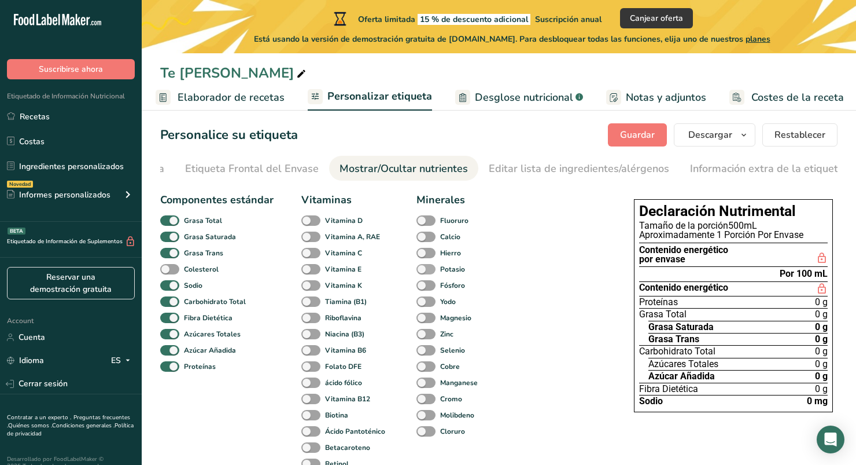
scroll to position [9, 0]
click at [169, 222] on span at bounding box center [169, 220] width 19 height 11
click at [168, 222] on input "Grasa Total" at bounding box center [164, 220] width 8 height 8
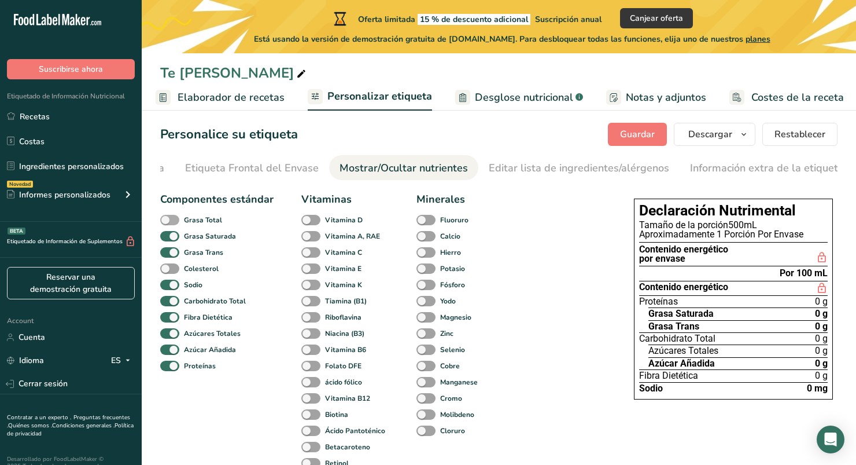
click at [165, 218] on span at bounding box center [169, 220] width 19 height 11
click at [165, 218] on input "Grasa Total" at bounding box center [164, 220] width 8 height 8
checkbox input "true"
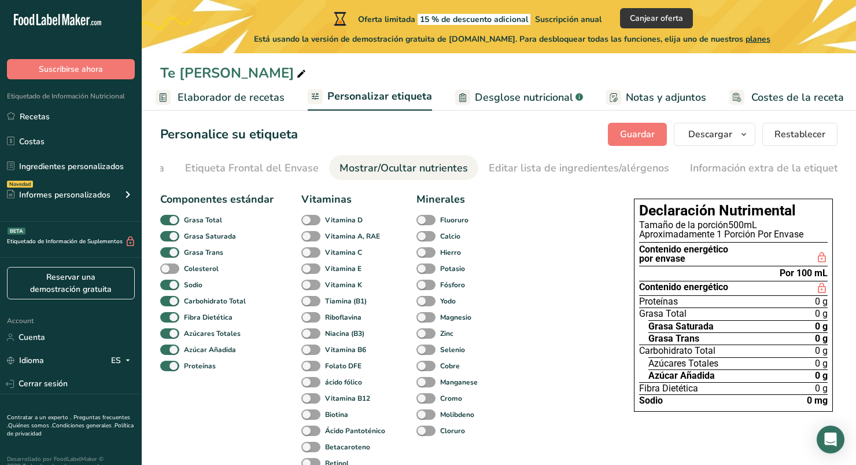
click at [167, 228] on div "Grasa Total" at bounding box center [174, 220] width 28 height 16
click at [168, 235] on span at bounding box center [169, 236] width 19 height 11
click at [168, 235] on input "Grasa Saturada" at bounding box center [164, 236] width 8 height 8
checkbox input "false"
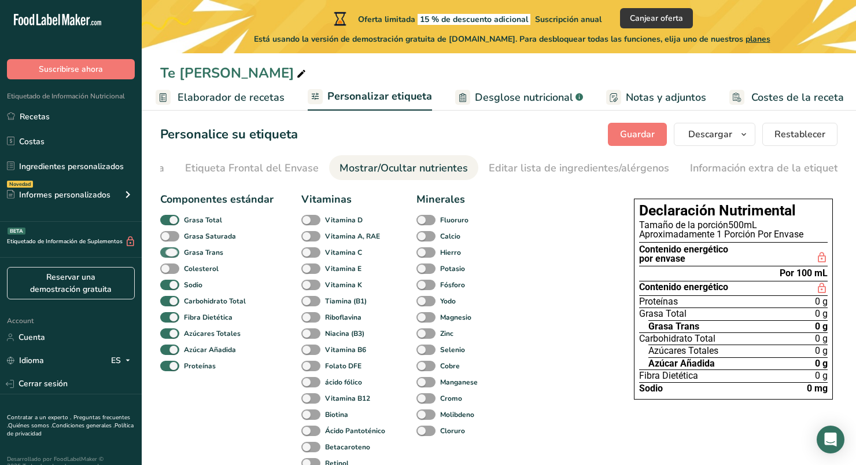
click at [172, 253] on span at bounding box center [169, 252] width 19 height 11
click at [168, 253] on input "Grasa Trans" at bounding box center [164, 252] width 8 height 8
checkbox input "false"
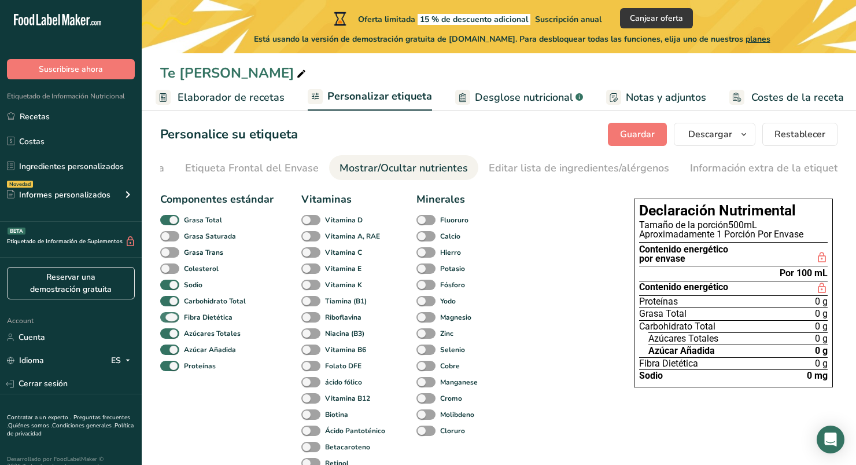
click at [174, 320] on span at bounding box center [169, 317] width 19 height 11
click at [168, 320] on input "Fibra Dietética" at bounding box center [164, 317] width 8 height 8
checkbox input "false"
click at [170, 333] on span at bounding box center [169, 333] width 19 height 11
click at [168, 333] on input "Azúcares Totales" at bounding box center [164, 333] width 8 height 8
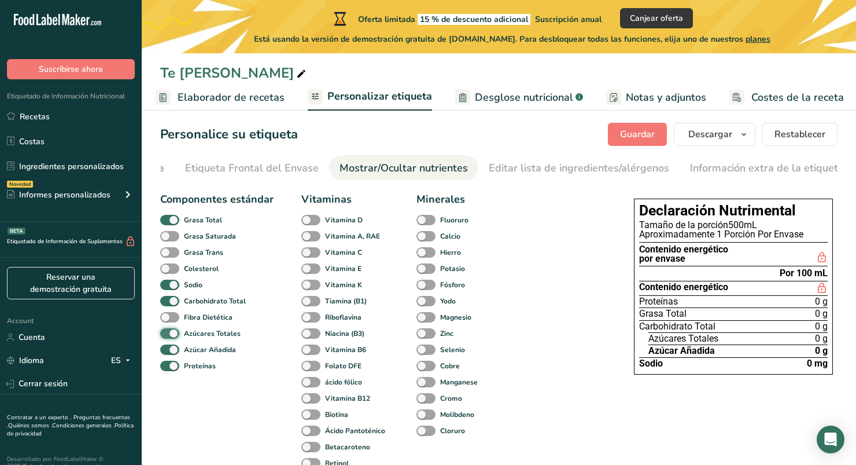
checkbox input "false"
click at [169, 349] on span at bounding box center [169, 349] width 19 height 11
click at [168, 349] on input "Azúcar Añadida" at bounding box center [164, 349] width 8 height 8
checkbox input "false"
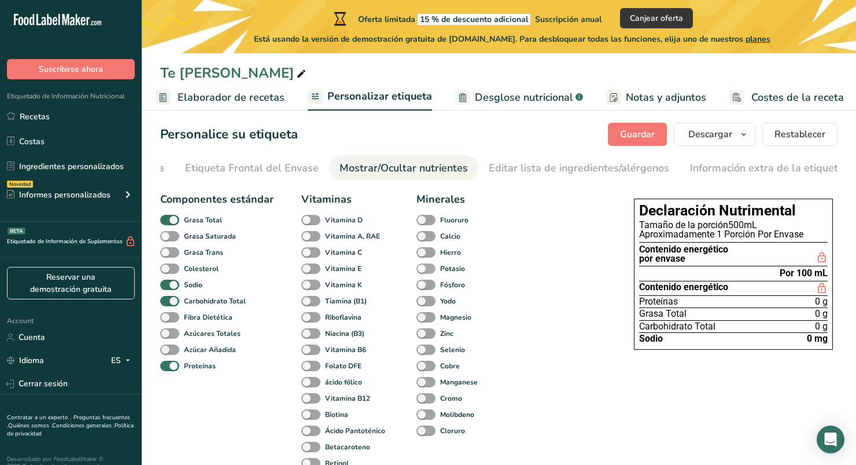
click at [422, 272] on span at bounding box center [426, 268] width 19 height 11
click at [422, 272] on input "Potasio" at bounding box center [421, 268] width 8 height 8
checkbox input "true"
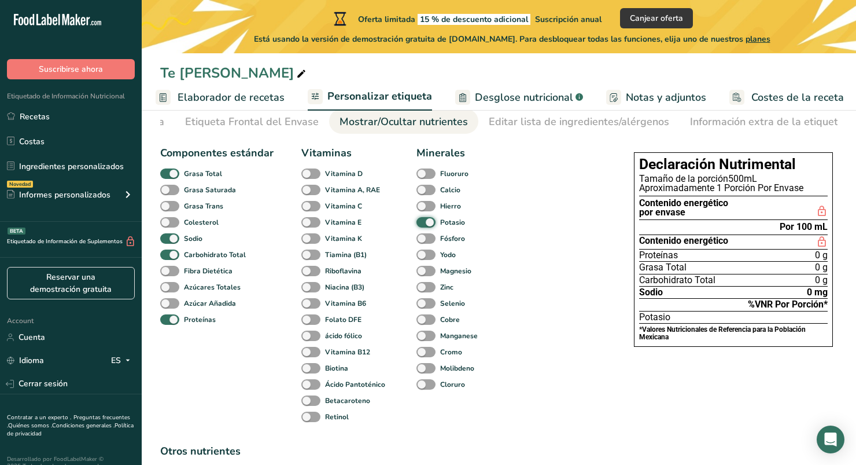
scroll to position [0, 0]
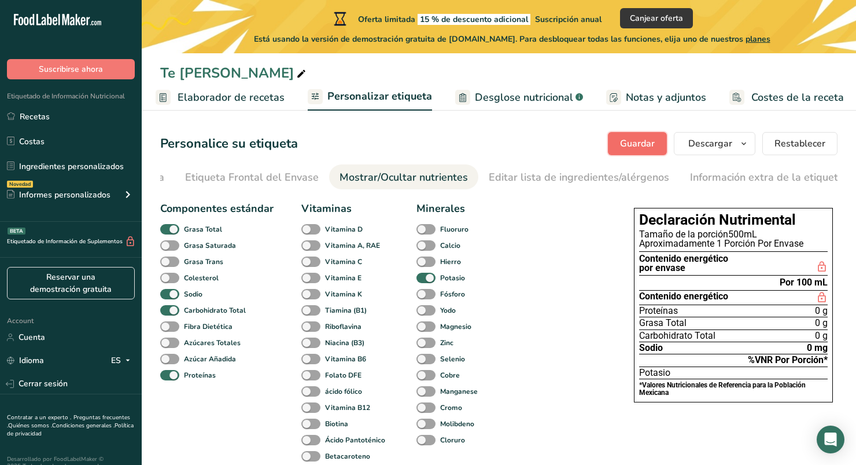
click at [654, 139] on span "Guardar" at bounding box center [637, 144] width 35 height 14
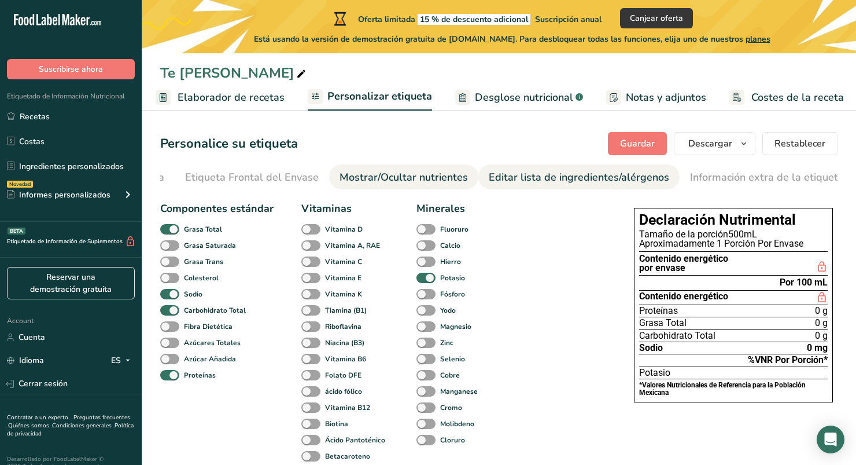
click at [517, 179] on div "Editar lista de ingredientes/alérgenos" at bounding box center [579, 177] width 180 height 16
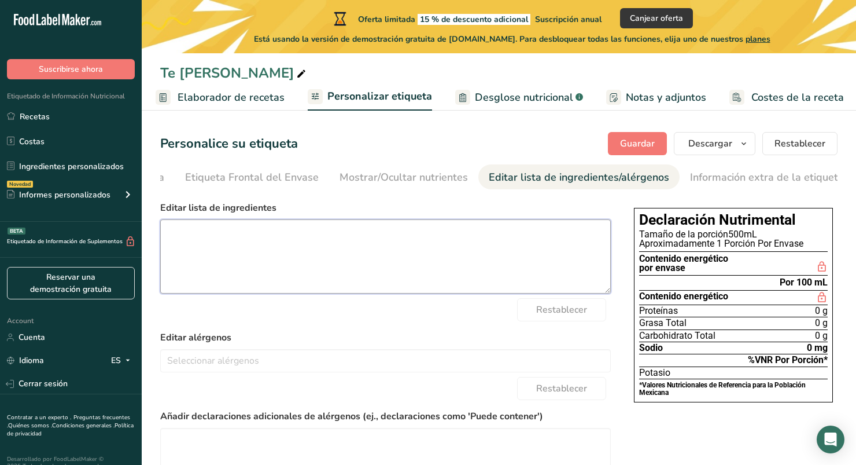
click at [358, 244] on textarea at bounding box center [385, 256] width 451 height 74
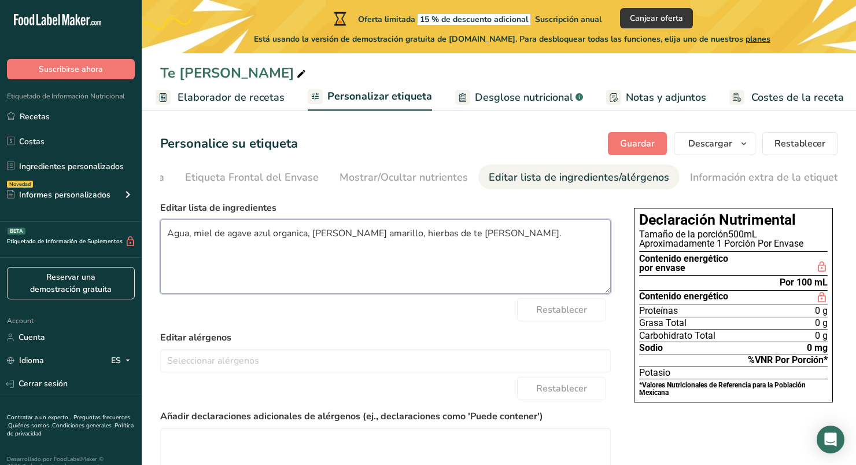
click at [270, 235] on textarea "Agua, miel de agave azul organica, jugo de limon amarillo, hierbas de te de jaz…" at bounding box center [385, 256] width 451 height 74
click at [0, 0] on lt-span "azul ," at bounding box center [0, 0] width 0 height 0
click at [301, 233] on textarea "Agua, miel de agave azul, organica, jugo de limon amarillo, hierbas de te de ja…" at bounding box center [385, 256] width 451 height 74
click at [272, 238] on textarea "Agua, miel de agave azul, organica, jugo de limon amarillo, hierbas de te de ja…" at bounding box center [385, 256] width 451 height 74
click at [293, 238] on textarea "Agua, miel de agave azul organica, jugo de limon amarillo, hierbas de te de jaz…" at bounding box center [385, 256] width 451 height 74
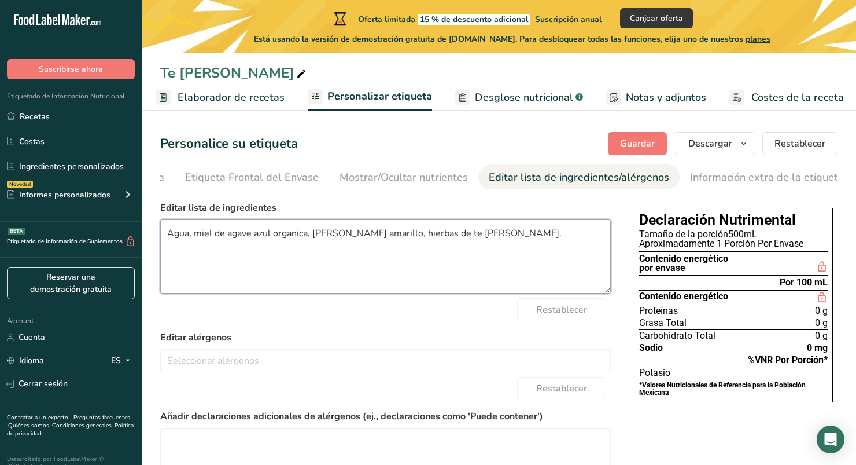
click at [0, 0] on lt-span "orgánica" at bounding box center [0, 0] width 0 height 0
click at [364, 240] on textarea "Agua, miel de agave azul orgánica, jugo de limon amarillo, hierbas de te de jaz…" at bounding box center [385, 256] width 451 height 74
click at [0, 0] on lt-span "limón" at bounding box center [0, 0] width 0 height 0
click at [459, 240] on textarea "Agua, miel de agave azul orgánica, jugo de limón amarillo, hierbas de te de jaz…" at bounding box center [385, 256] width 451 height 74
click at [0, 0] on lt-em "té" at bounding box center [0, 0] width 0 height 0
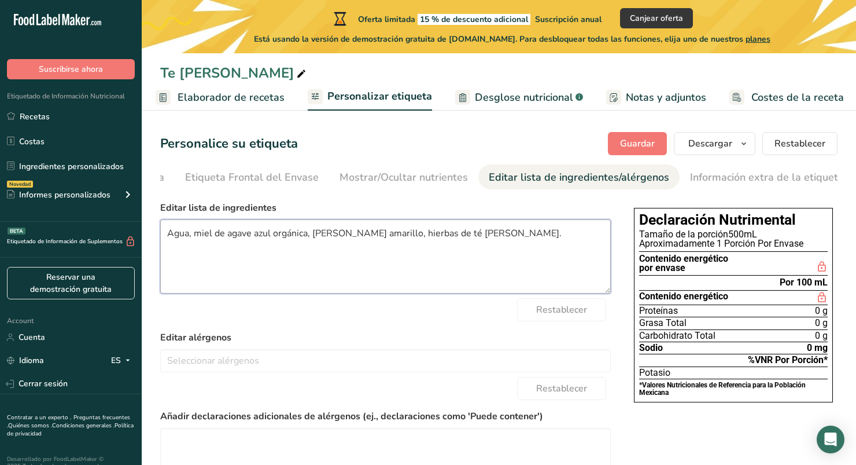
click at [492, 244] on textarea "Agua, miel de agave azul orgánica, jugo de limón amarillo, hierbas de té de jaz…" at bounding box center [385, 256] width 451 height 74
click at [493, 237] on textarea "Agua, miel de agave azul orgánica, jugo de limón amarillo, hierbas de té de jaz…" at bounding box center [385, 256] width 451 height 74
click at [0, 0] on lt-span "jazmín" at bounding box center [0, 0] width 0 height 0
type textarea "Agua, miel de agave azul orgánica, jugo de limón amarillo, hierbas de té de jaz…"
click at [414, 324] on form "Editar lista de ingredientes Agua, miel de agave azul orgánica, jugo de limón a…" at bounding box center [385, 391] width 451 height 380
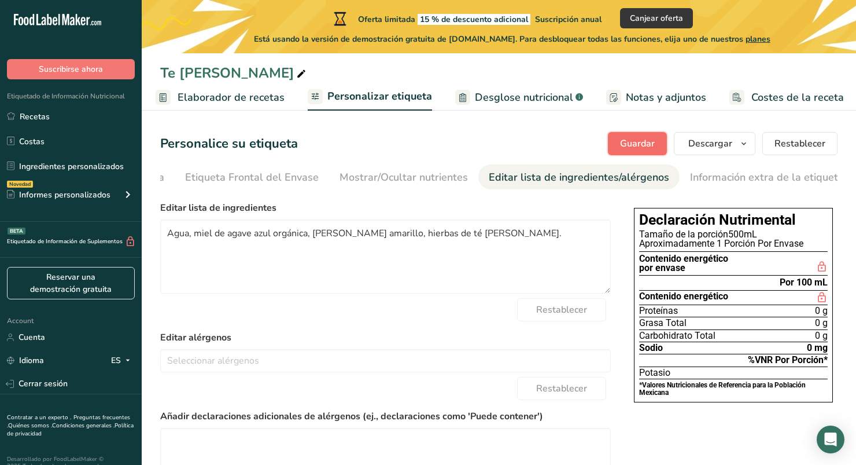
click at [662, 144] on button "Guardar" at bounding box center [637, 143] width 59 height 23
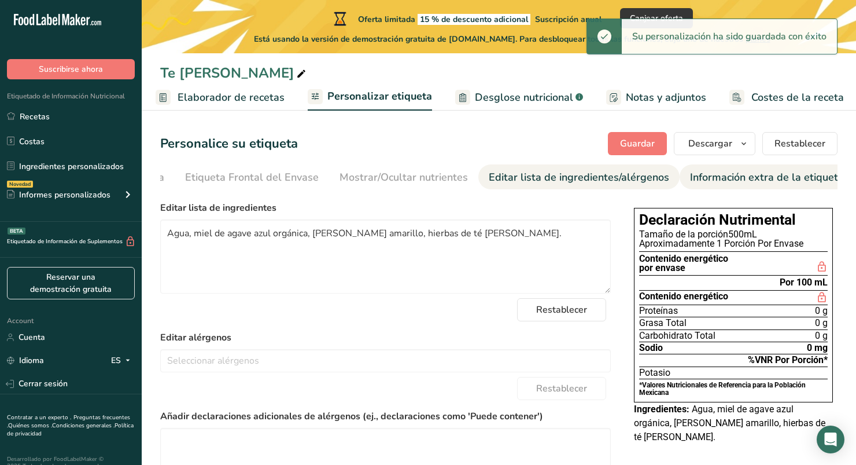
click at [692, 172] on div "Información extra de la etiqueta" at bounding box center [767, 177] width 154 height 16
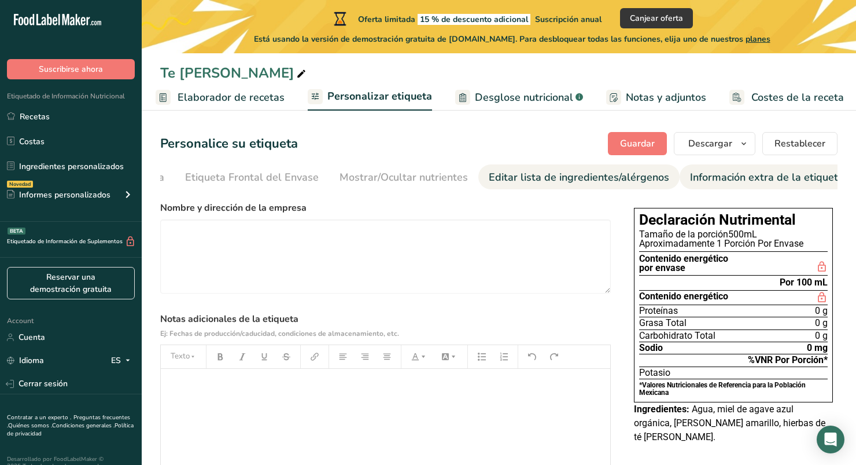
click at [592, 182] on div "Editar lista de ingredientes/alérgenos" at bounding box center [579, 177] width 180 height 16
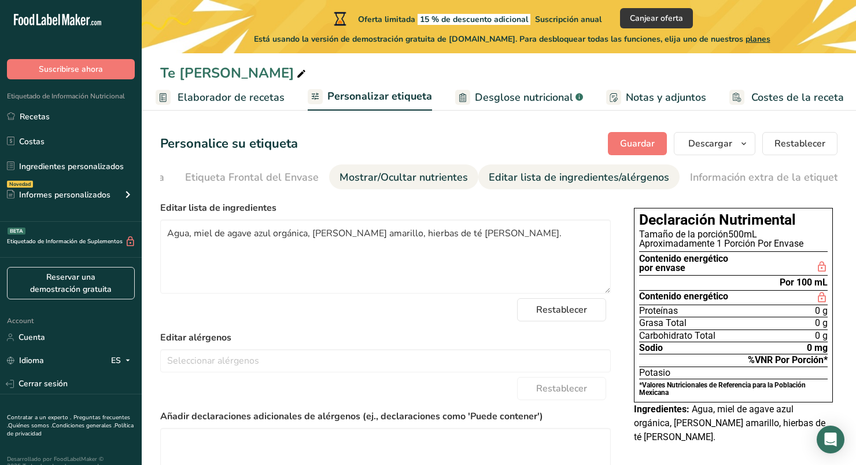
click at [390, 180] on div "Mostrar/Ocultar nutrientes" at bounding box center [404, 177] width 128 height 16
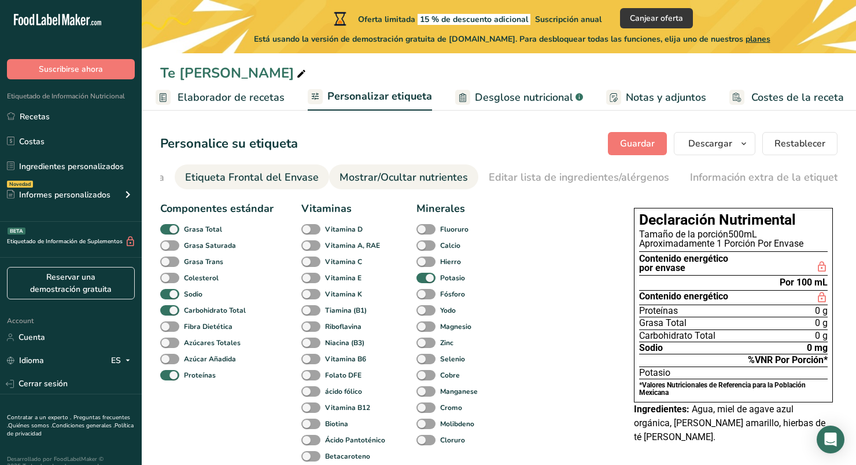
click at [275, 185] on div "Etiqueta Frontal del Envase" at bounding box center [252, 177] width 134 height 16
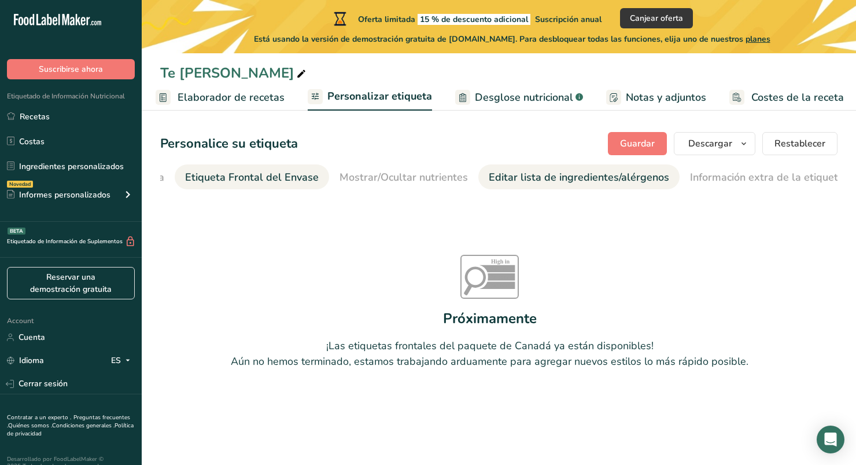
click at [513, 182] on div "Editar lista de ingredientes/alérgenos" at bounding box center [579, 177] width 180 height 16
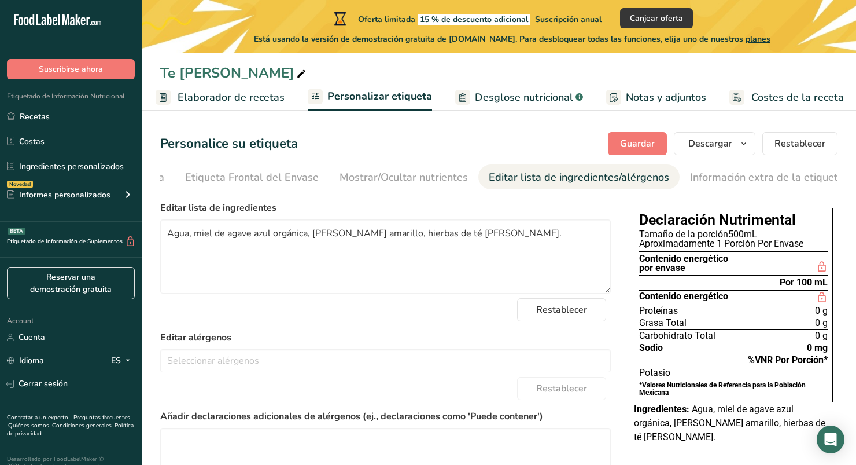
click at [499, 93] on span "Desglose nutricional" at bounding box center [524, 98] width 98 height 16
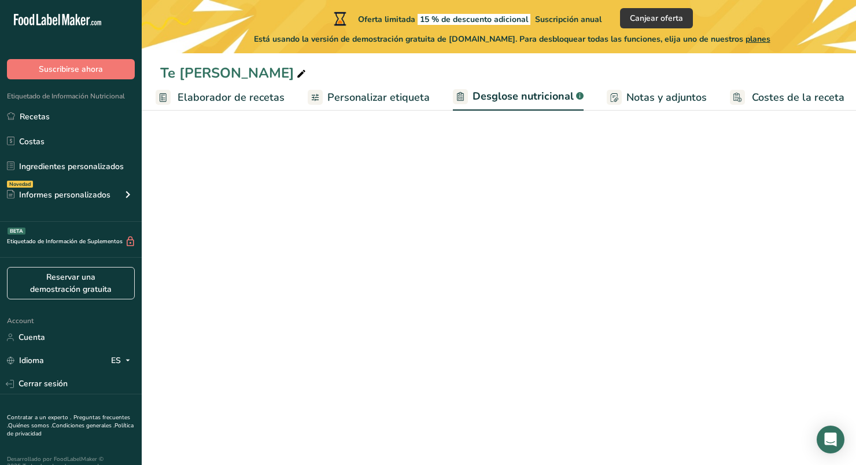
select select "Calories"
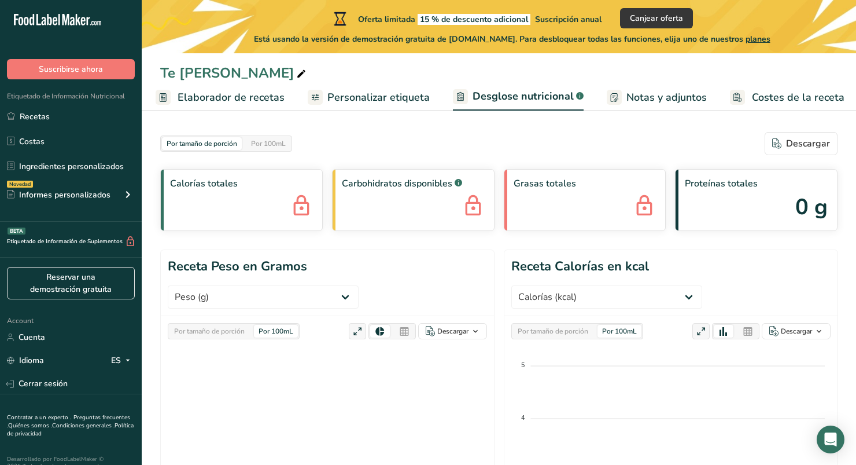
click at [368, 106] on link "Personalizar etiqueta" at bounding box center [369, 97] width 122 height 26
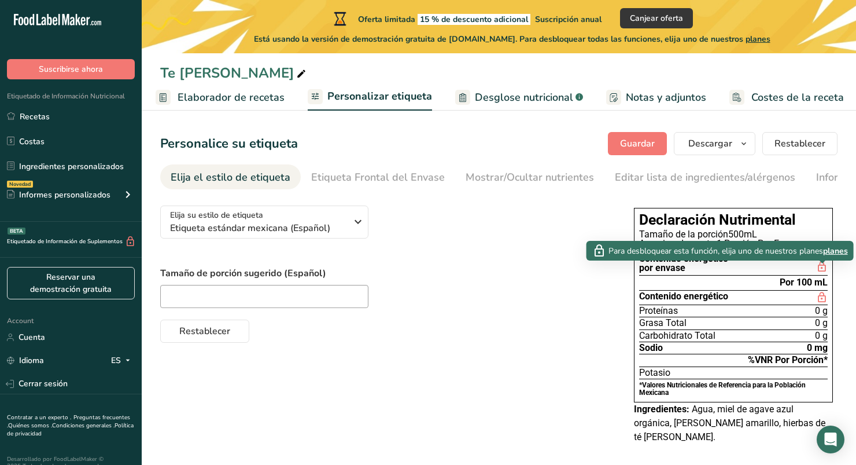
click at [836, 247] on span "planes" at bounding box center [835, 251] width 25 height 12
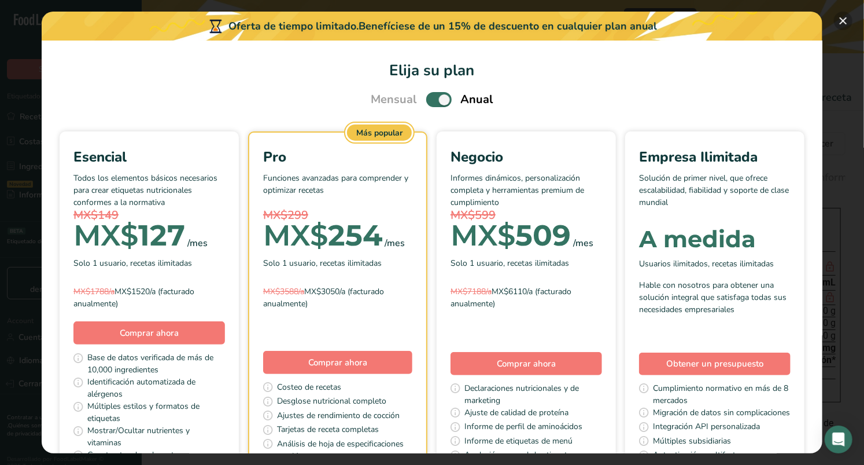
click at [849, 25] on button "Pick Your Pricing Plan Modal" at bounding box center [843, 21] width 19 height 19
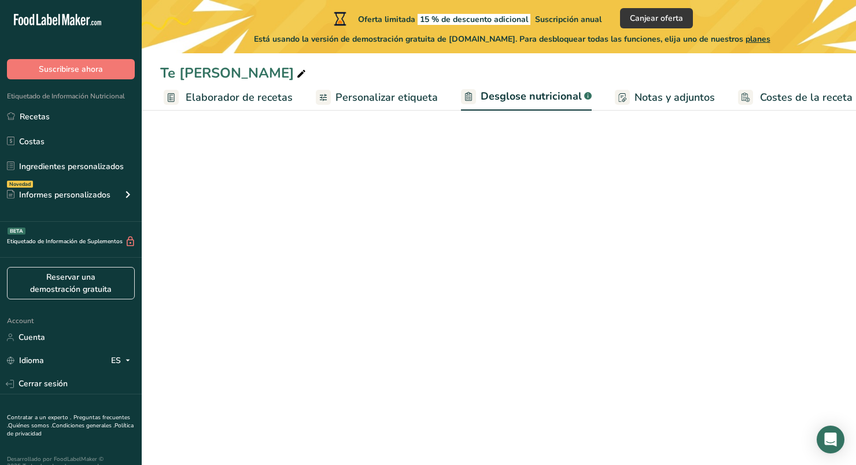
select select "Calories"
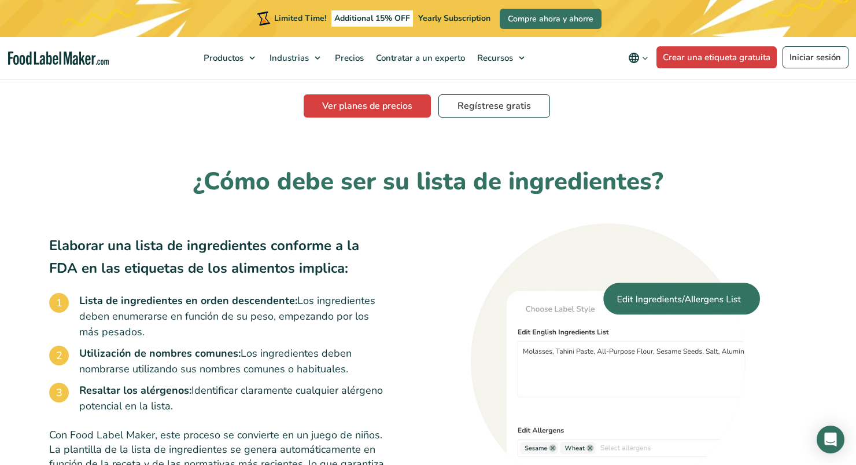
scroll to position [583, 0]
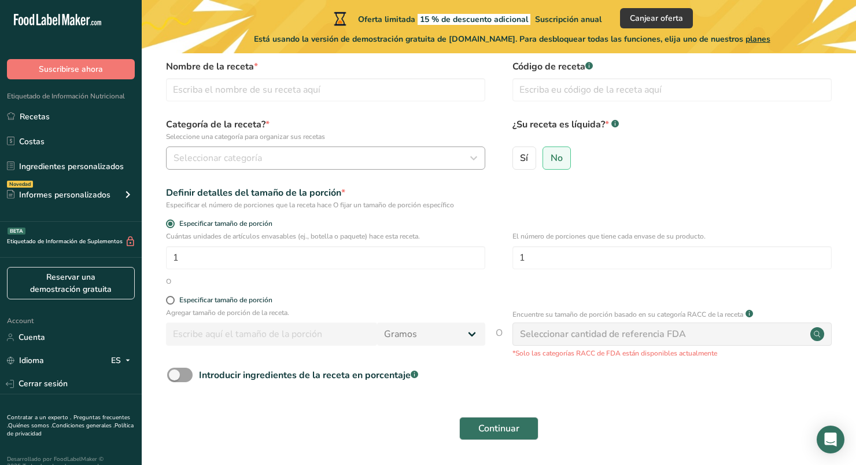
scroll to position [49, 0]
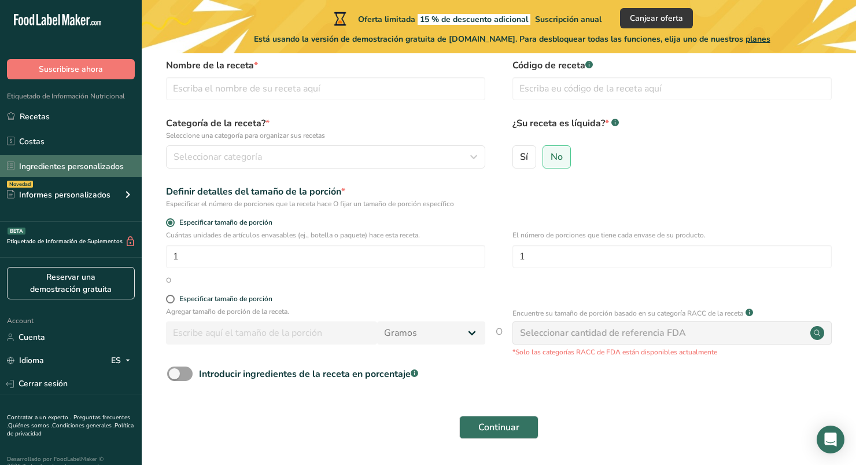
click at [85, 171] on link "Ingredientes personalizados" at bounding box center [71, 166] width 142 height 22
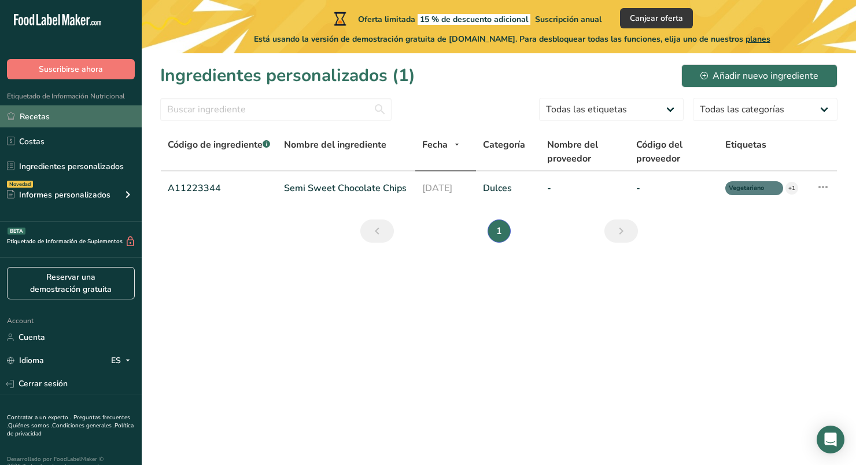
click at [58, 122] on link "Recetas" at bounding box center [71, 116] width 142 height 22
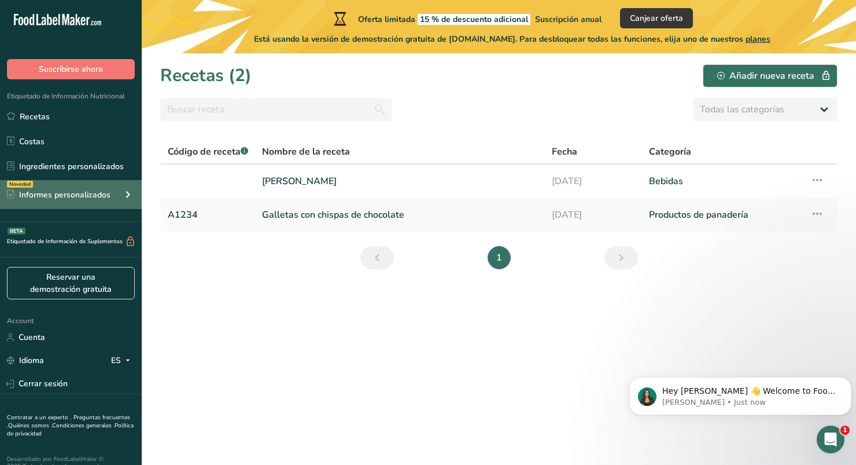
click at [85, 196] on div "Informes personalizados" at bounding box center [59, 195] width 104 height 12
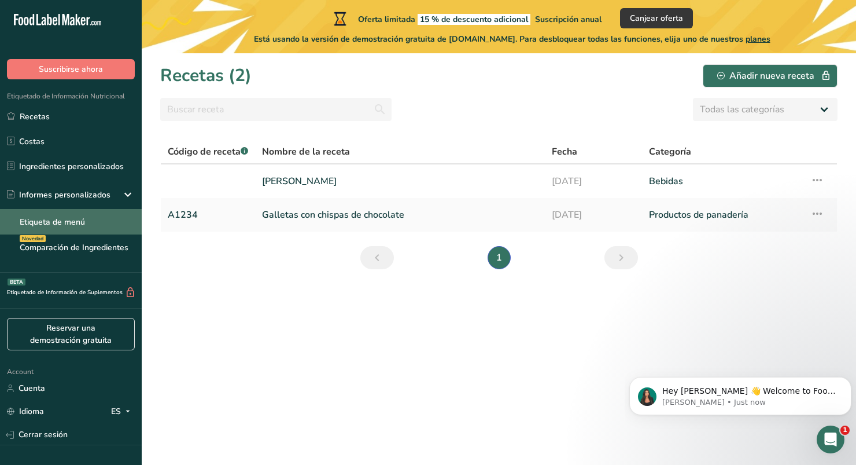
click at [80, 217] on link "Etiqueta de menú" at bounding box center [71, 221] width 142 height 25
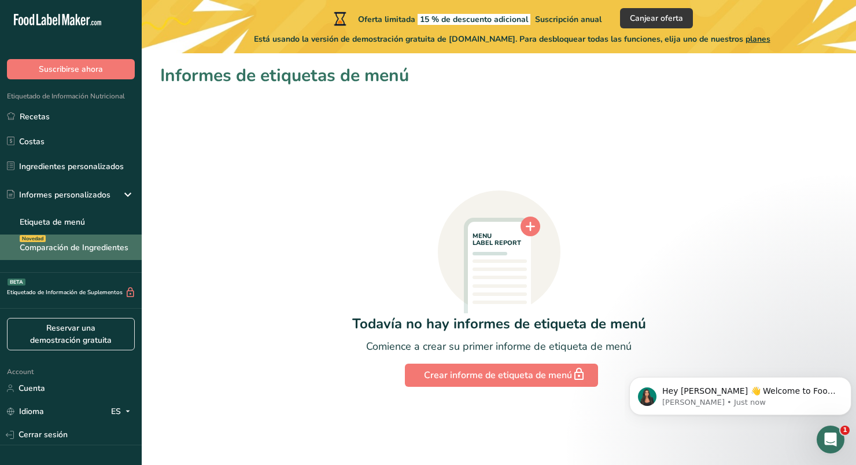
click at [84, 248] on link "Comparación de Ingredientes Novedad" at bounding box center [71, 246] width 142 height 25
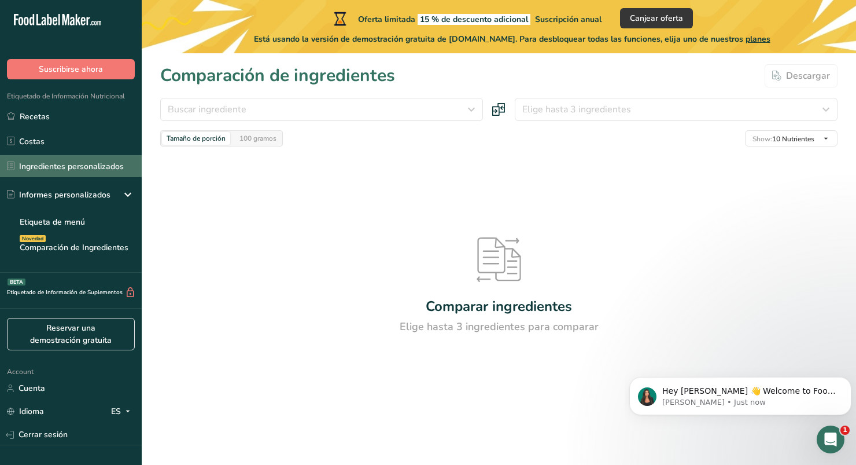
click at [83, 168] on link "Ingredientes personalizados" at bounding box center [71, 166] width 142 height 22
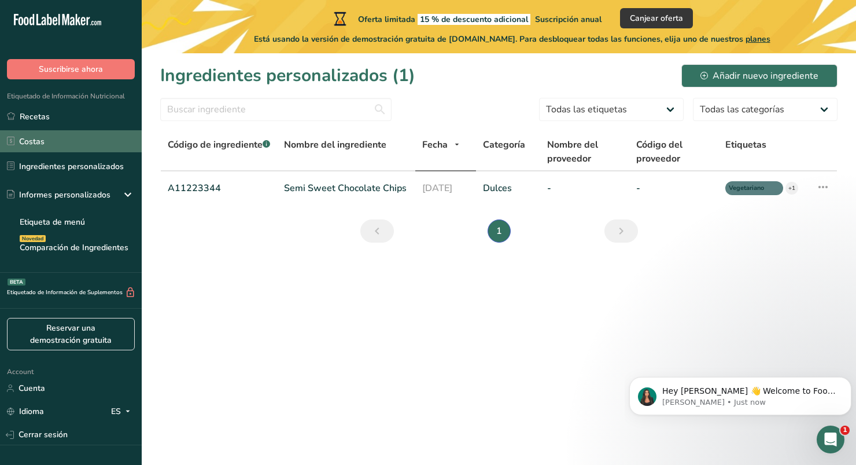
click at [86, 141] on link "Costas" at bounding box center [71, 141] width 142 height 22
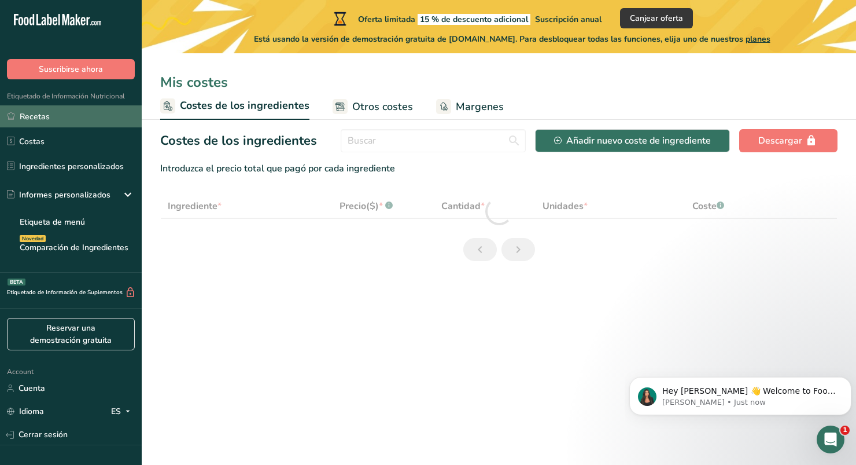
select select "1"
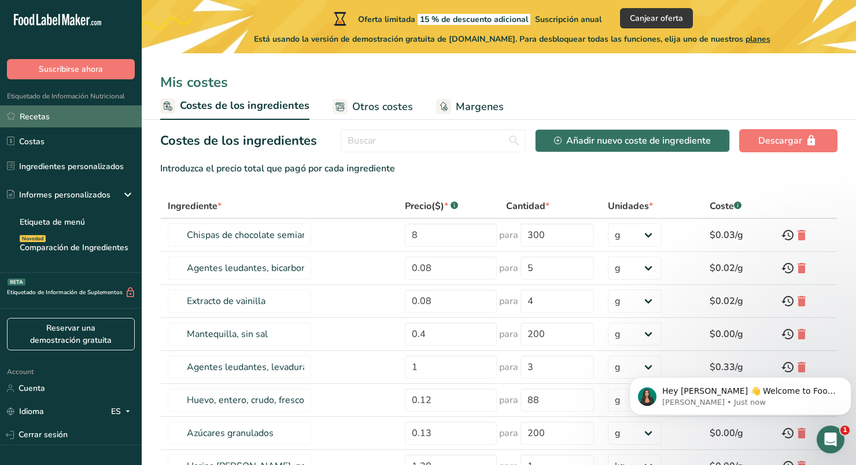
click at [89, 120] on link "Recetas" at bounding box center [71, 116] width 142 height 22
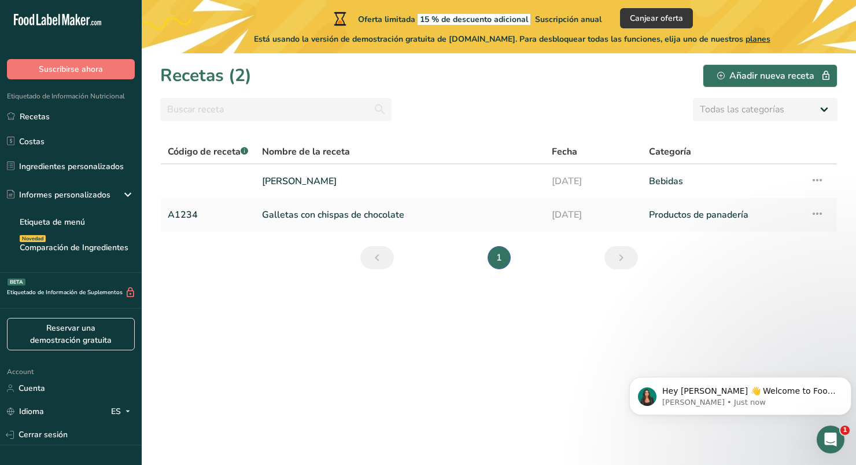
click at [40, 27] on icon ".a-20{fill:#fff;}" at bounding box center [70, 23] width 113 height 18
click at [53, 24] on icon ".a-20{fill:#fff;}" at bounding box center [70, 23] width 113 height 18
click at [67, 8] on div ".a-20{fill:#fff;} Suscribirse ahora Etiquetado de Información Nutricional Recet…" at bounding box center [71, 232] width 142 height 465
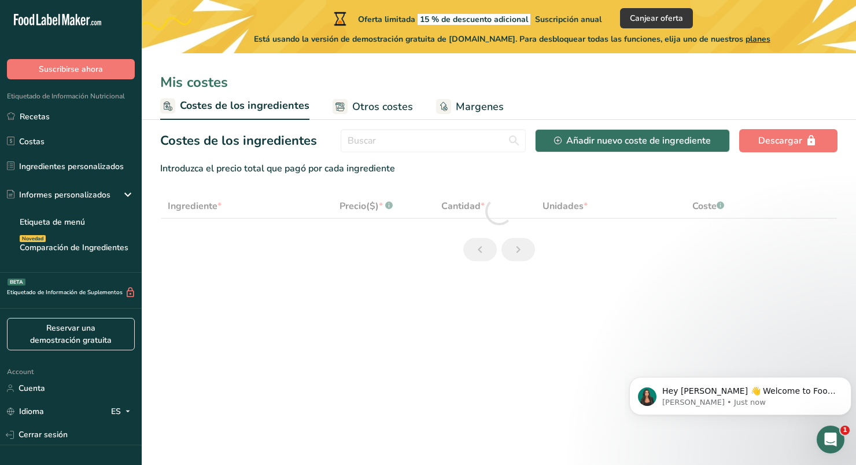
select select "1"
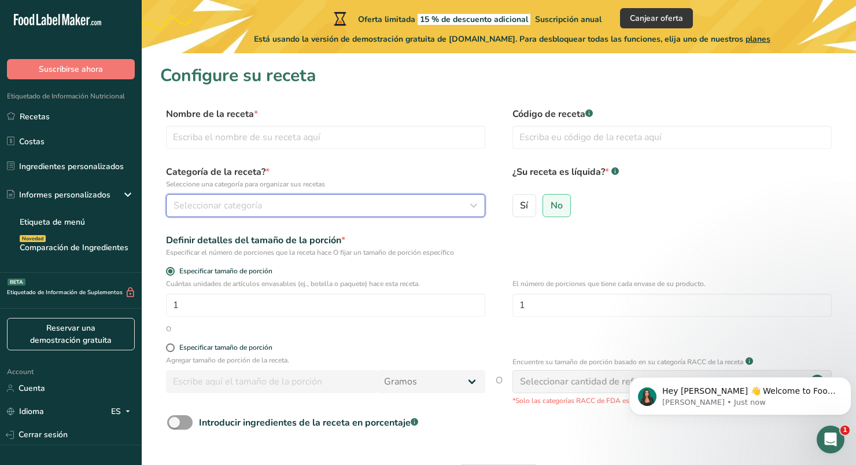
click at [285, 205] on div "Seleccionar categoría" at bounding box center [322, 205] width 297 height 14
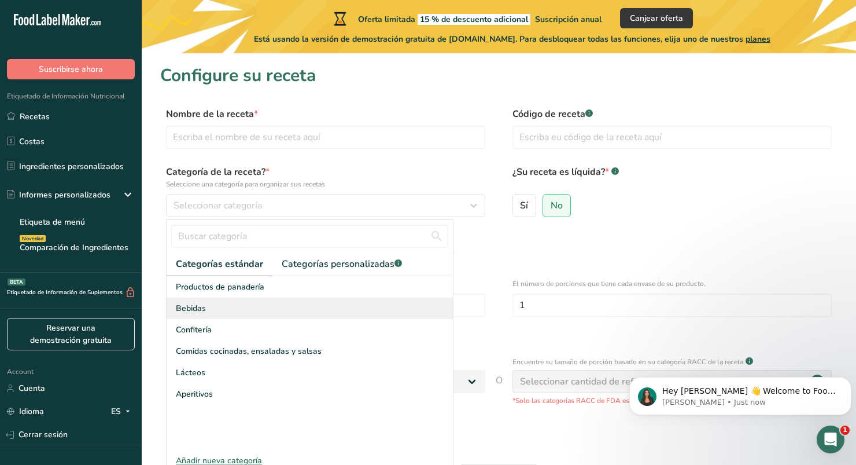
click at [212, 307] on div "Bebidas" at bounding box center [310, 307] width 286 height 21
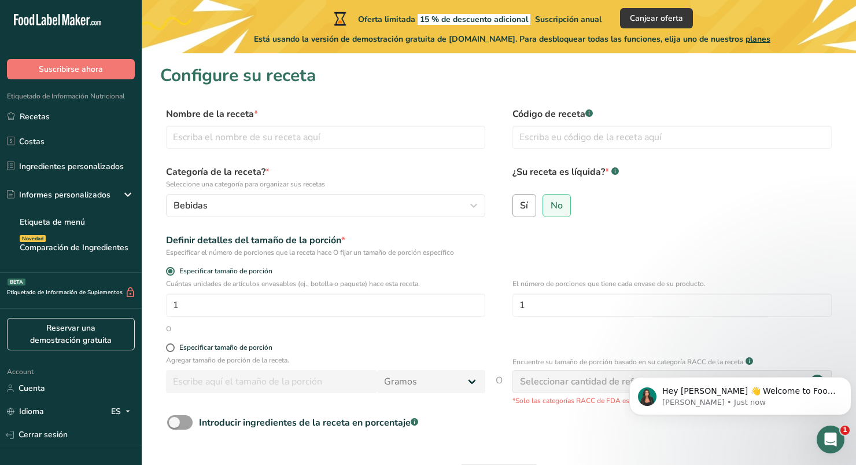
click at [516, 202] on input "Sí" at bounding box center [517, 205] width 8 height 8
radio input "true"
radio input "false"
select select "22"
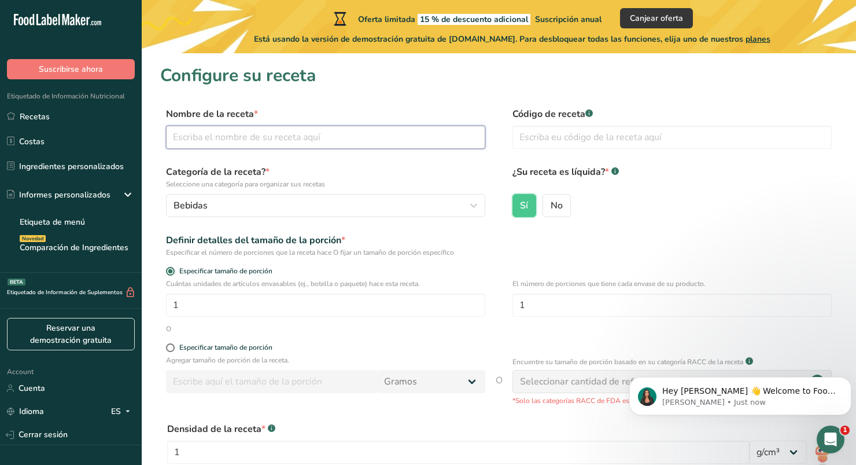
click at [318, 139] on input "text" at bounding box center [325, 137] width 319 height 23
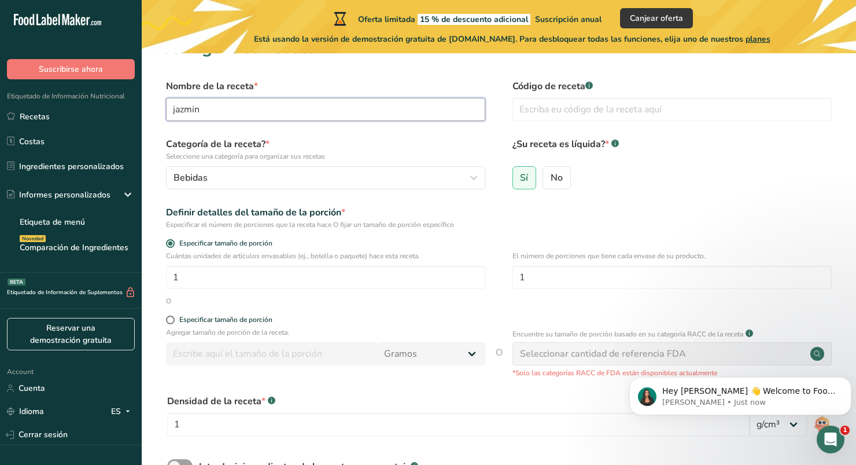
scroll to position [45, 0]
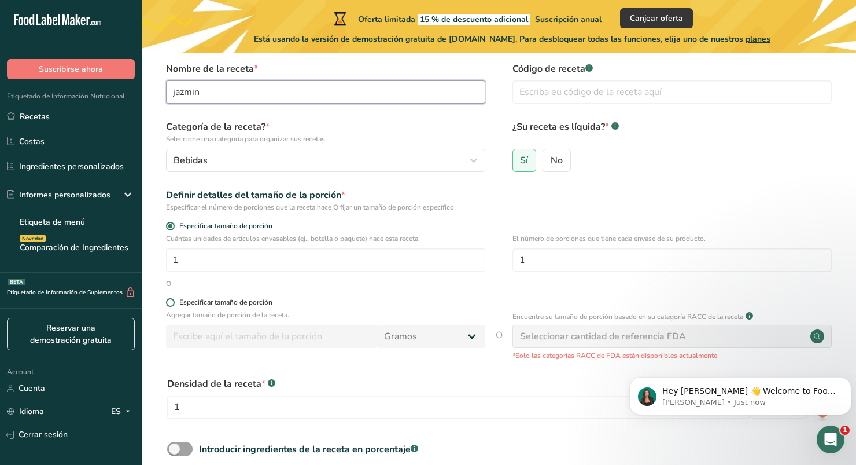
type input "jazmin"
click at [171, 304] on span at bounding box center [170, 302] width 9 height 9
click at [171, 304] on input "Especificar tamaño de porción" at bounding box center [170, 303] width 8 height 8
radio input "true"
radio input "false"
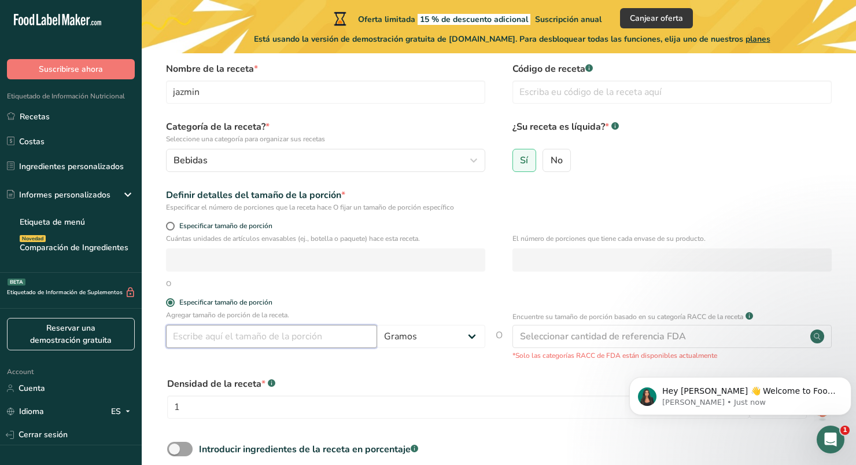
click at [209, 328] on input "number" at bounding box center [271, 336] width 211 height 23
type input "500"
click at [394, 337] on select "Gramos kg mg mcg libras onza [GEOGRAPHIC_DATA] mL onza líquida [GEOGRAPHIC_DATA…" at bounding box center [431, 336] width 108 height 23
select select "17"
click at [377, 325] on select "Gramos kg mg mcg libras onza [GEOGRAPHIC_DATA] mL onza líquida [GEOGRAPHIC_DATA…" at bounding box center [431, 336] width 108 height 23
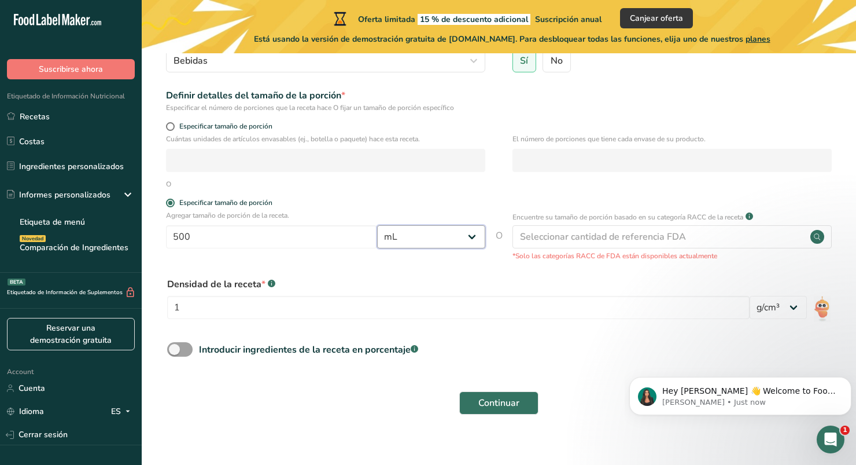
scroll to position [146, 0]
click at [482, 397] on span "Continuar" at bounding box center [498, 402] width 41 height 14
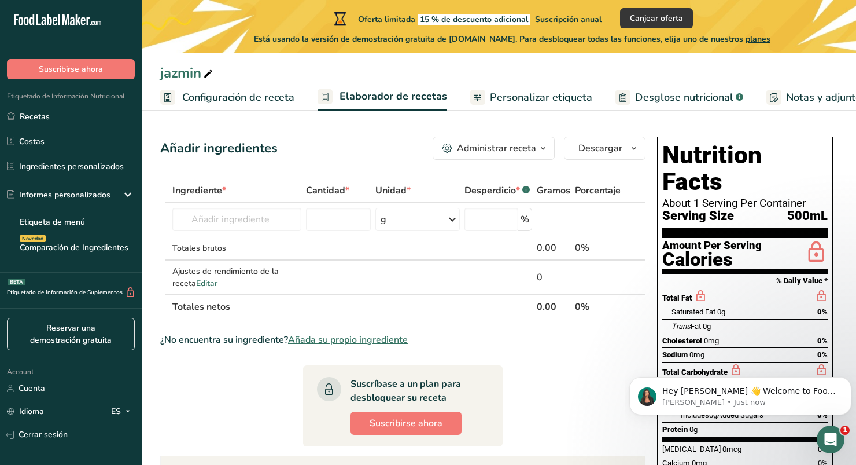
click at [490, 103] on span "Personalizar etiqueta" at bounding box center [541, 98] width 102 height 16
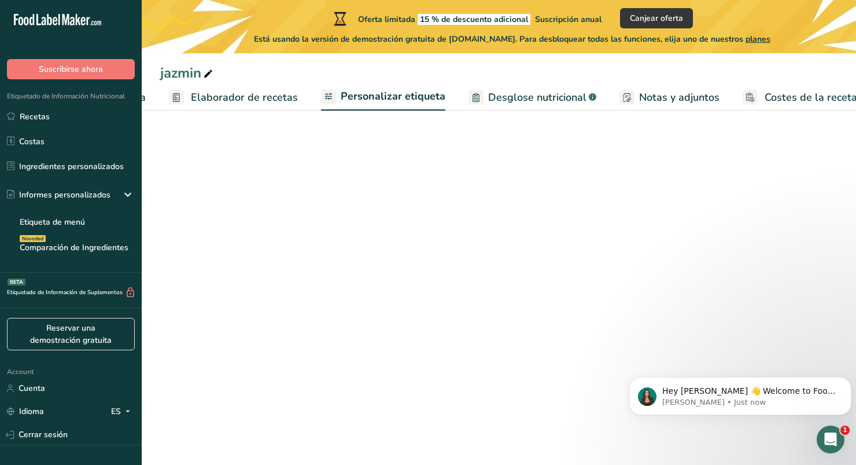
scroll to position [0, 162]
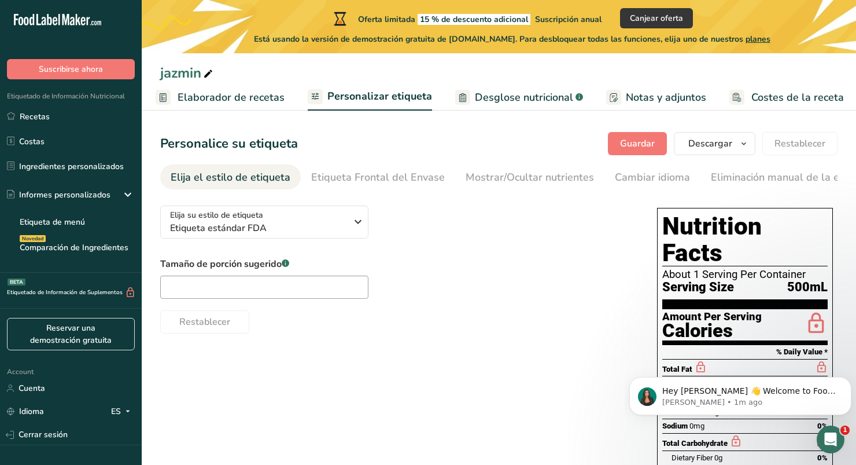
click at [264, 100] on span "Elaborador de recetas" at bounding box center [231, 98] width 107 height 16
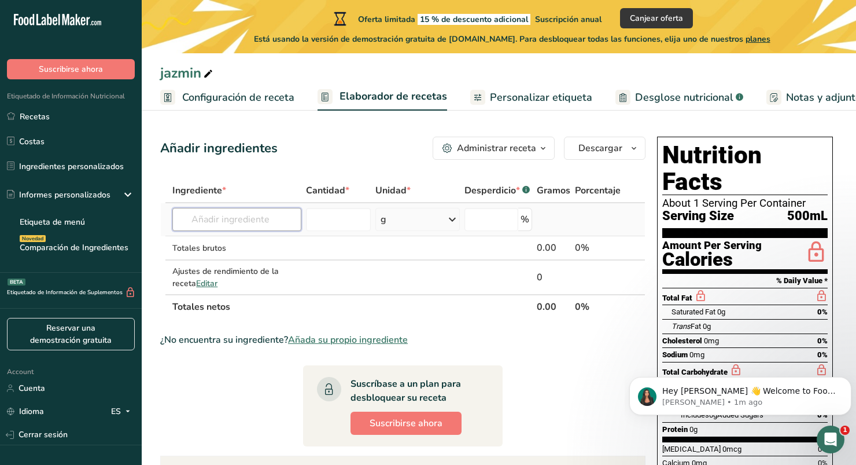
click at [207, 218] on input "text" at bounding box center [236, 219] width 129 height 23
type input "Miel de Agave"
click at [277, 261] on div "Añada su propio ingrediente" at bounding box center [237, 262] width 110 height 12
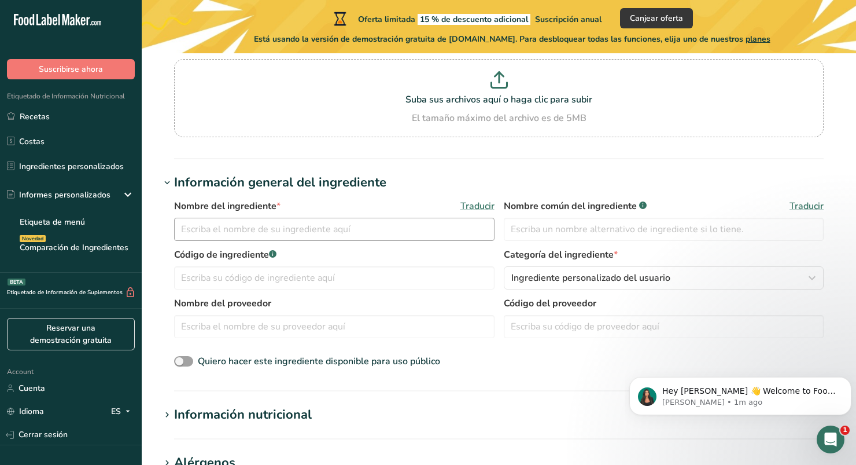
scroll to position [110, 0]
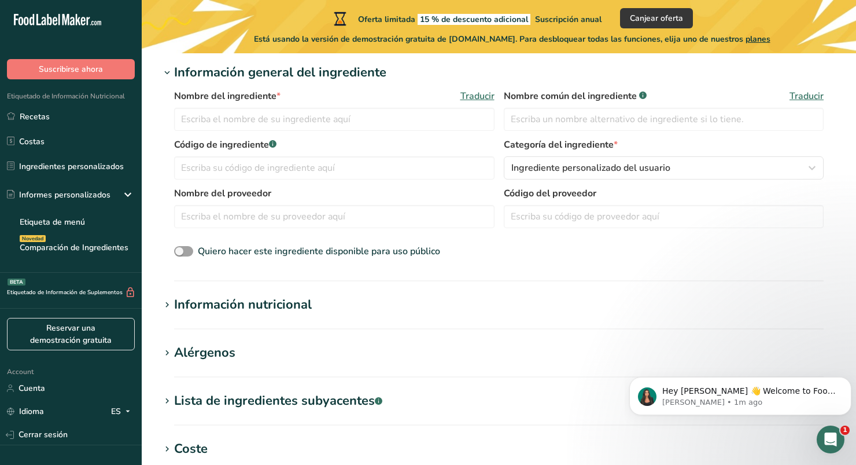
click at [360, 312] on h1 "Información nutricional" at bounding box center [498, 304] width 677 height 19
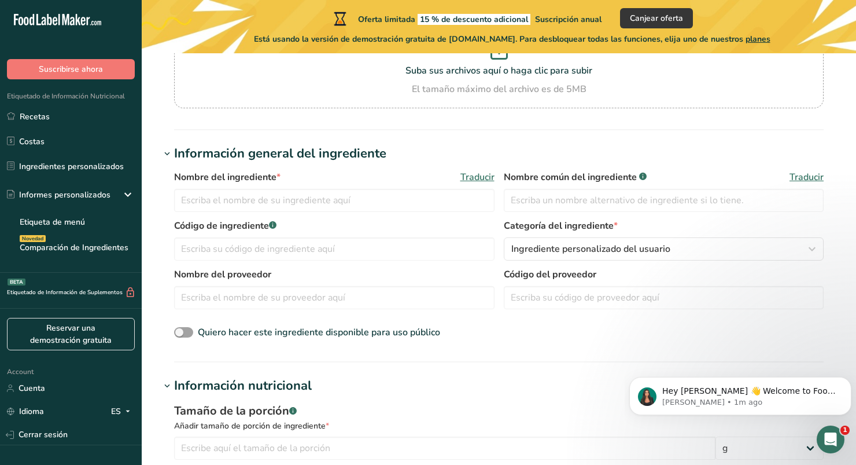
scroll to position [0, 0]
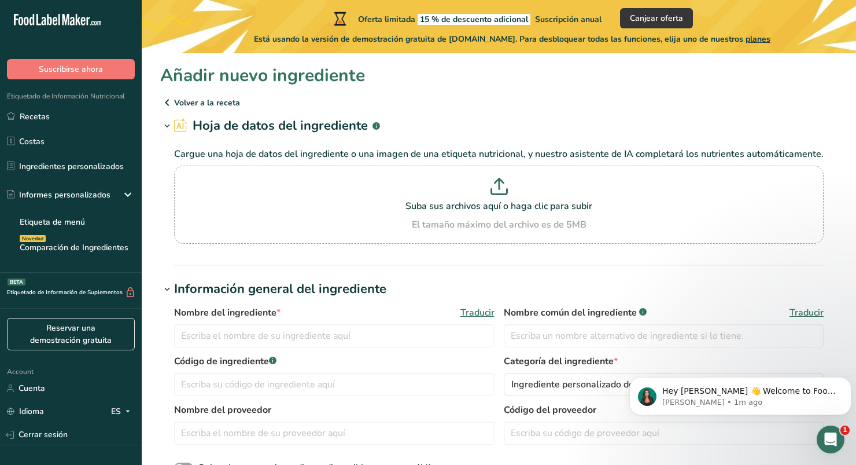
click at [178, 104] on p "Volver a la receta" at bounding box center [498, 102] width 677 height 14
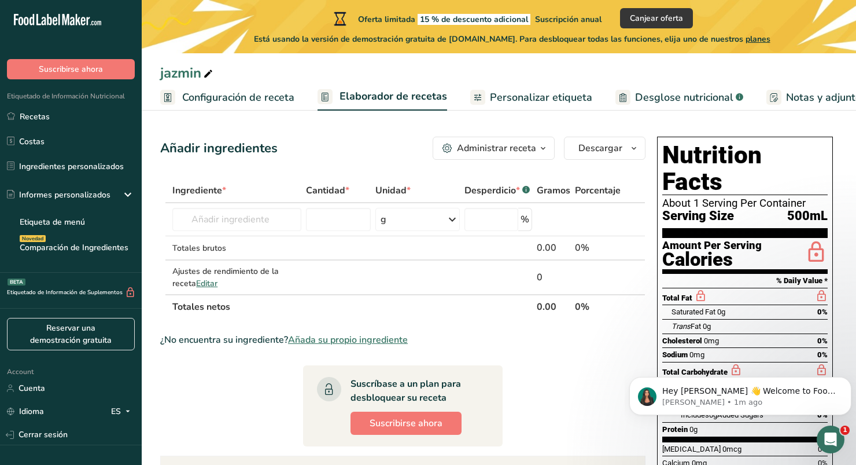
click at [533, 151] on div "Administrar receta" at bounding box center [496, 148] width 79 height 14
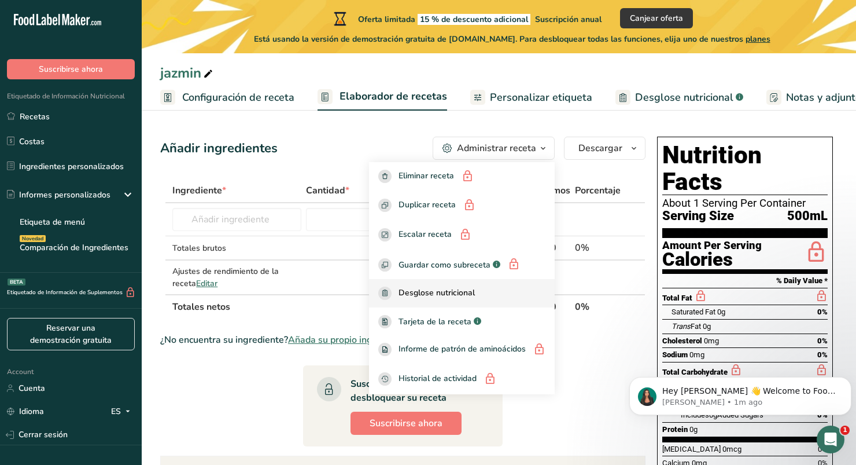
click at [464, 283] on link "Desglose nutricional" at bounding box center [462, 293] width 186 height 28
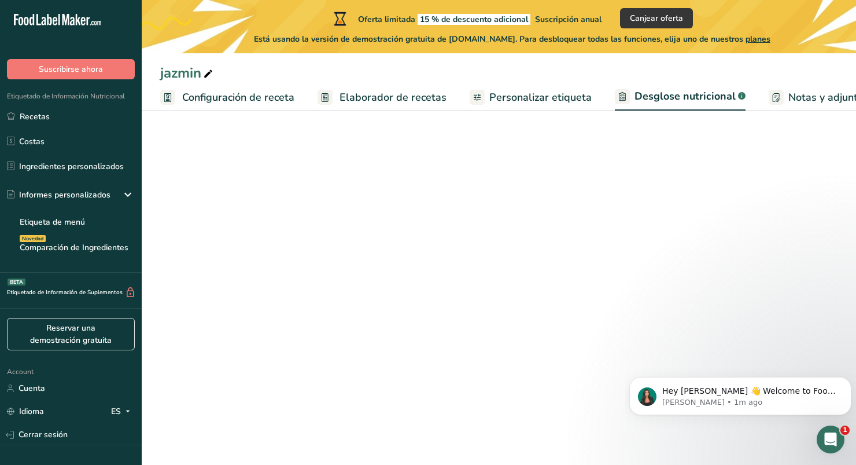
select select "Calories"
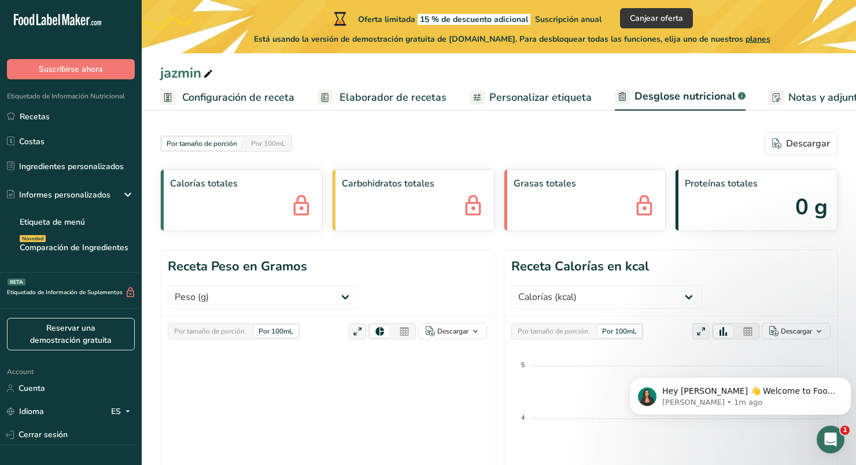
click at [772, 90] on rect at bounding box center [776, 97] width 15 height 15
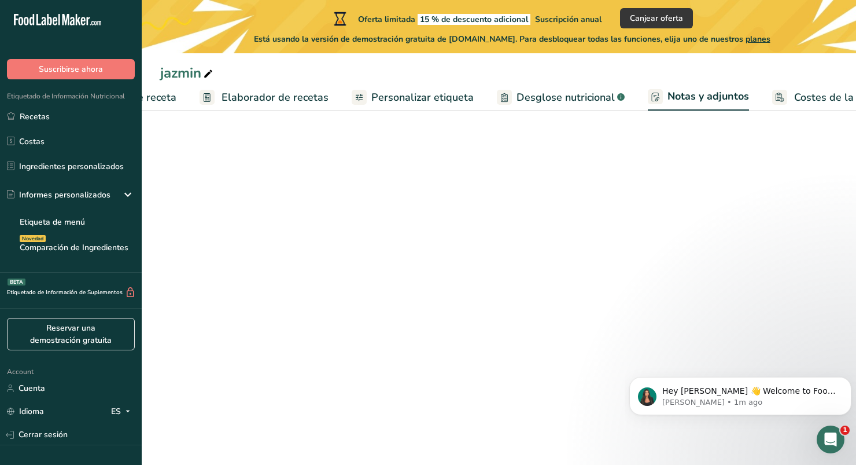
scroll to position [0, 162]
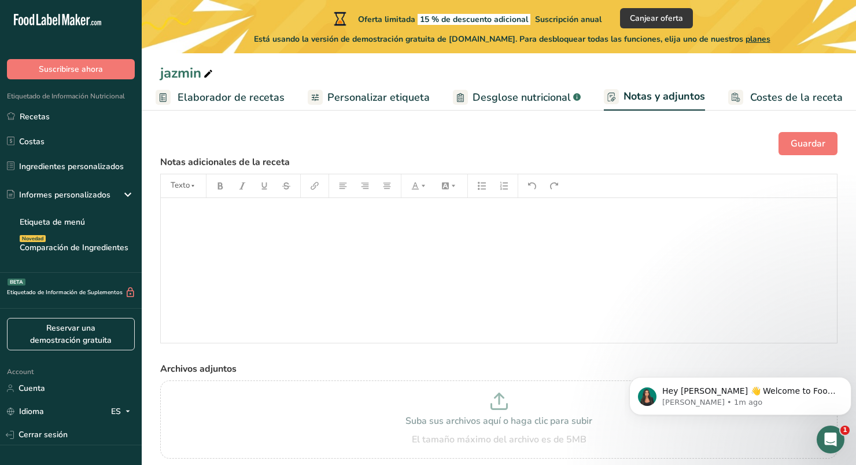
click at [406, 101] on span "Personalizar etiqueta" at bounding box center [378, 98] width 102 height 16
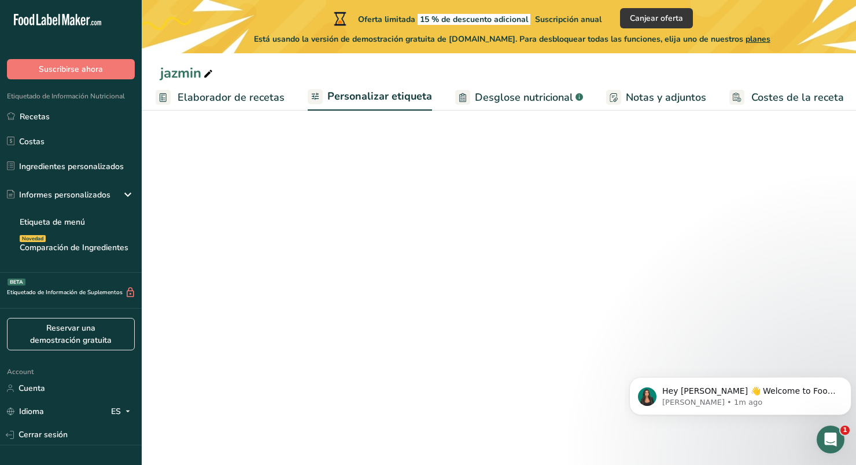
scroll to position [0, 162]
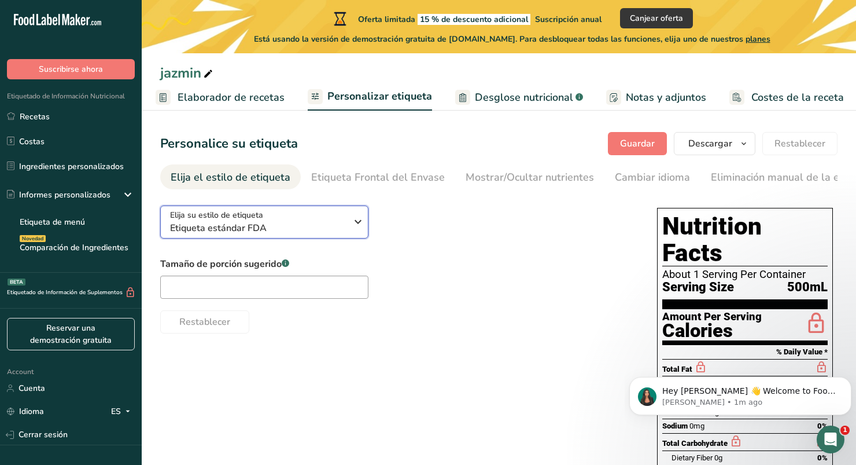
click at [356, 219] on icon "button" at bounding box center [358, 221] width 14 height 21
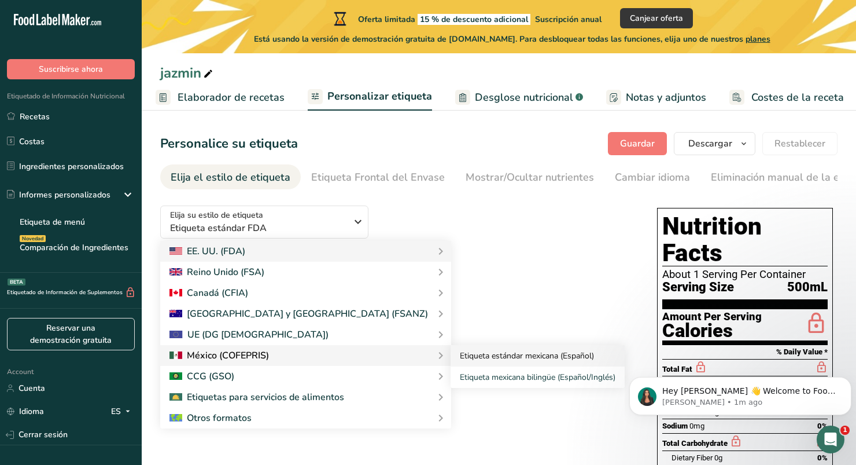
click at [451, 356] on link "Etiqueta estándar mexicana (Español)" at bounding box center [538, 355] width 174 height 21
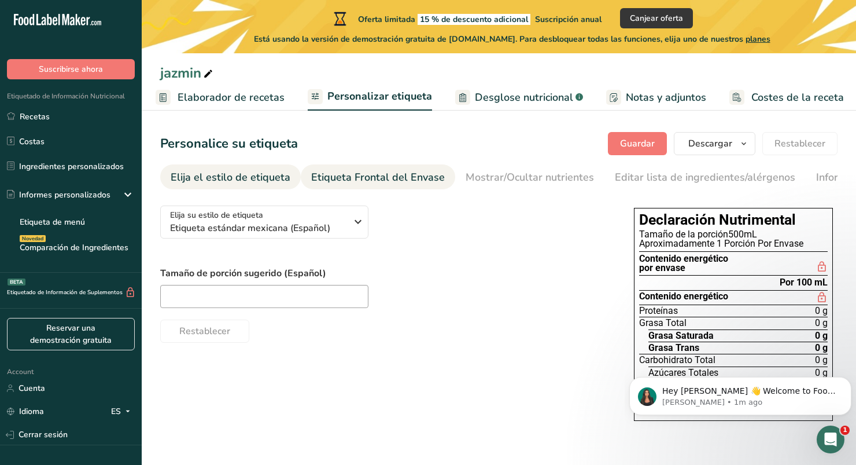
click at [380, 187] on link "Etiqueta Frontal del Envase" at bounding box center [378, 177] width 134 height 26
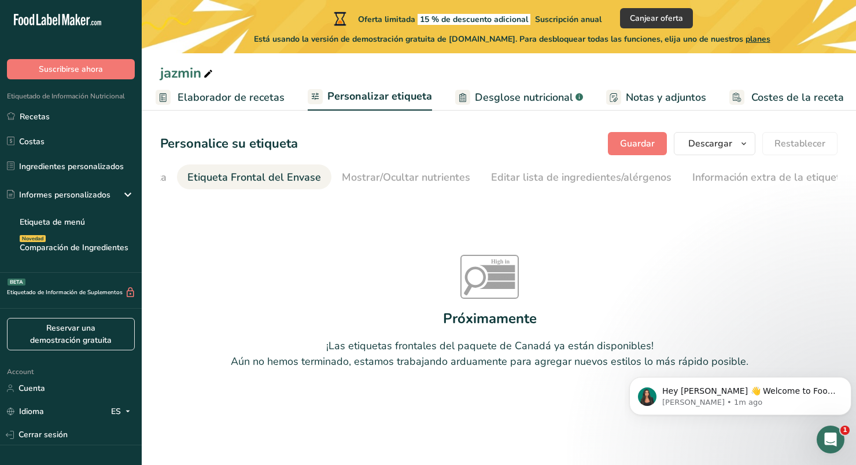
scroll to position [0, 126]
click at [397, 183] on div "Mostrar/Ocultar nutrientes" at bounding box center [404, 177] width 128 height 16
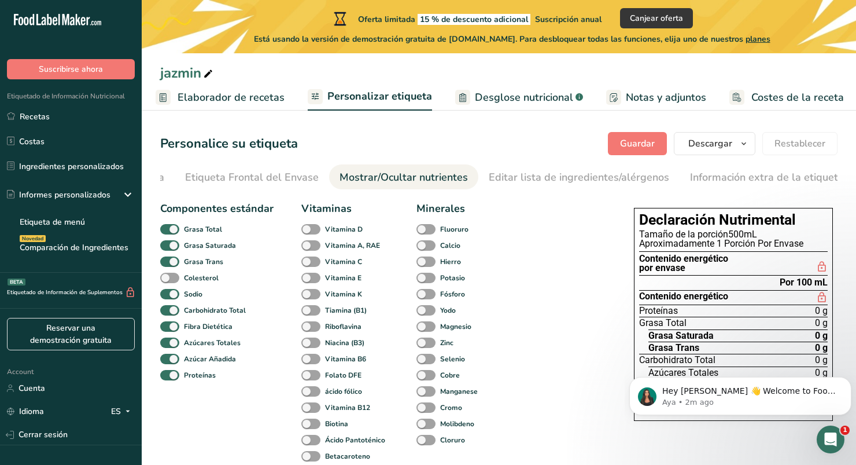
scroll to position [23, 0]
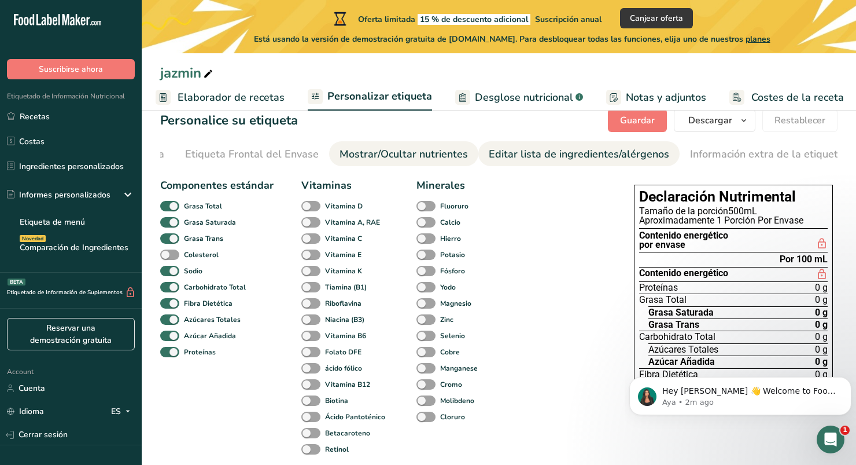
click at [599, 156] on div "Editar lista de ingredientes/alérgenos" at bounding box center [579, 154] width 180 height 16
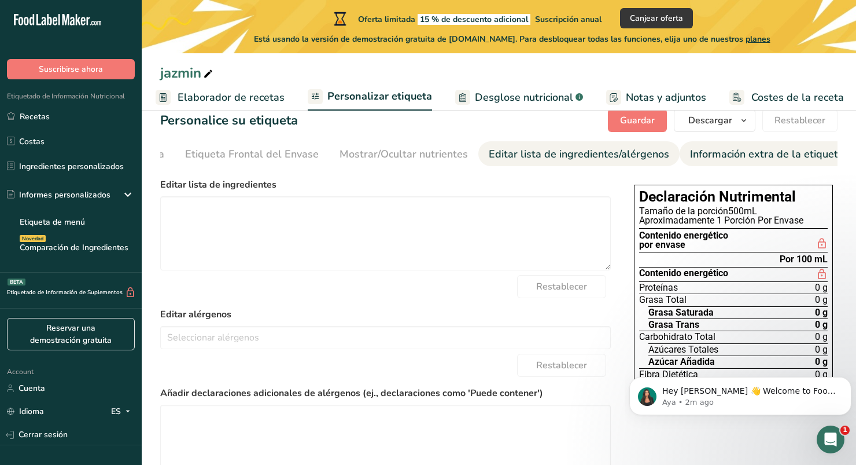
click at [690, 159] on div "Información extra de la etiqueta" at bounding box center [767, 154] width 154 height 16
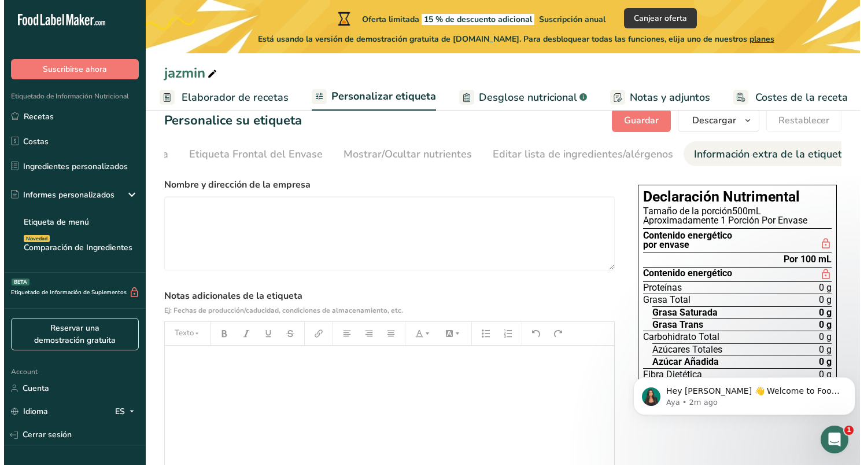
scroll to position [0, 0]
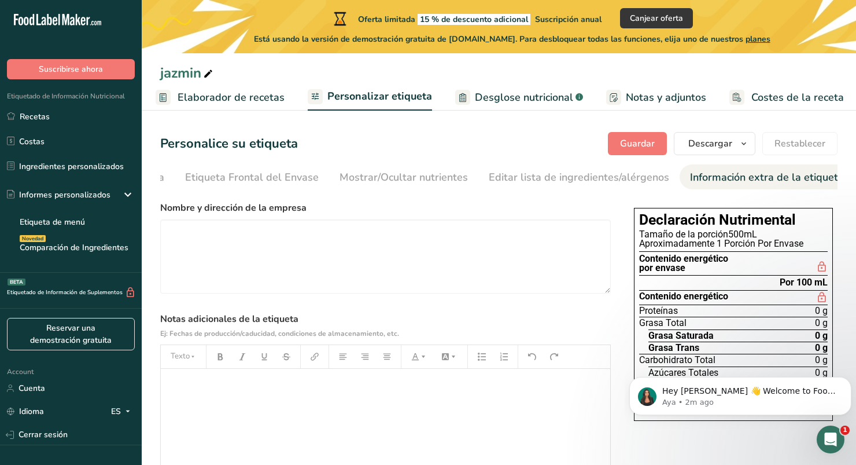
click at [506, 91] on span "Desglose nutricional" at bounding box center [524, 98] width 98 height 16
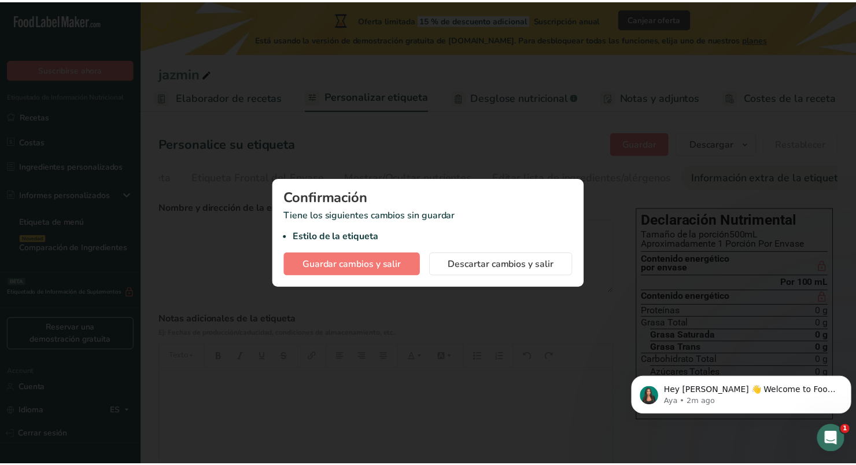
scroll to position [0, 154]
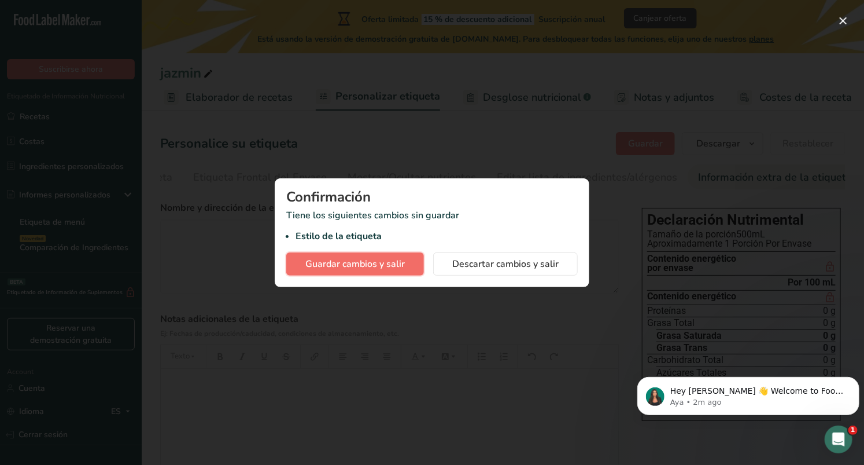
click at [398, 264] on span "Guardar cambios y salir" at bounding box center [355, 264] width 100 height 14
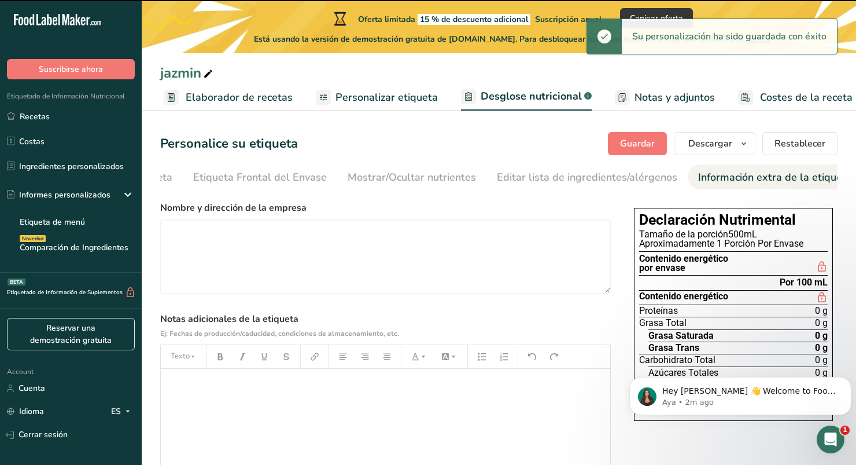
select select "Calories"
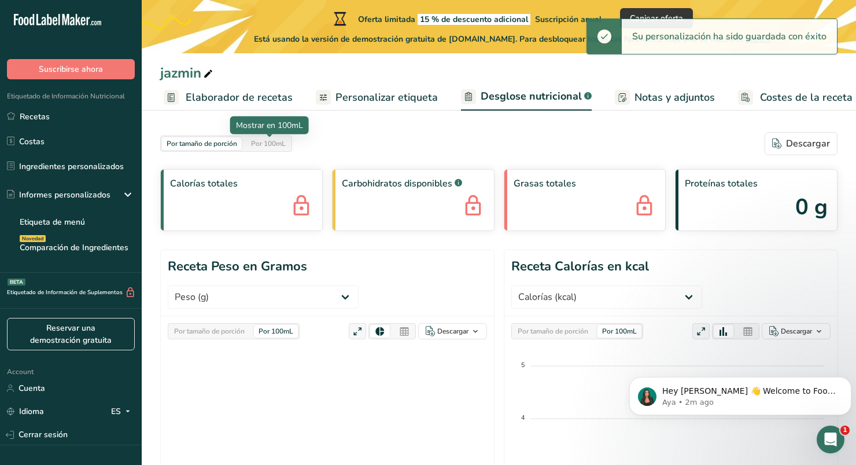
click at [260, 142] on div "Por 100mL" at bounding box center [268, 143] width 44 height 13
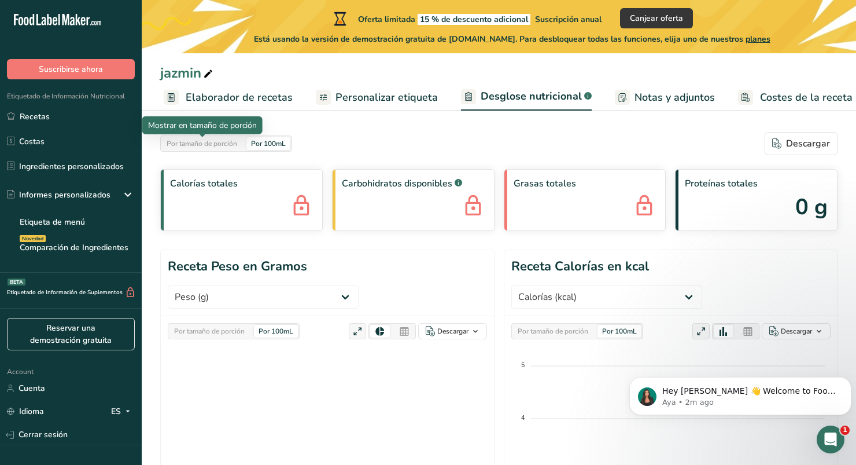
click at [201, 143] on div "Por tamaño de porción" at bounding box center [202, 143] width 80 height 13
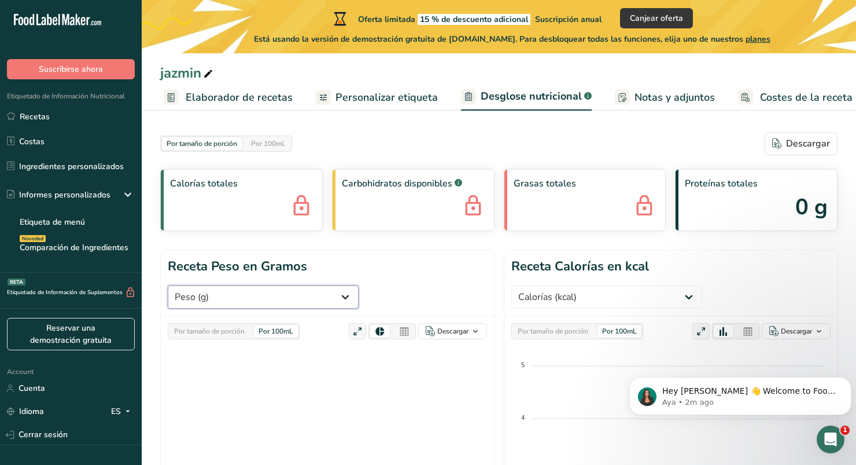
click at [320, 288] on select "Peso (g) Calorías (kcal) Energía KJ (kj) Grasa Total (g) Grasa Saturada (g) Gra…" at bounding box center [263, 296] width 191 height 23
click at [168, 285] on select "Peso (g) Calorías (kcal) Energía KJ (kj) Grasa Total (g) Grasa Saturada (g) Gra…" at bounding box center [263, 296] width 191 height 23
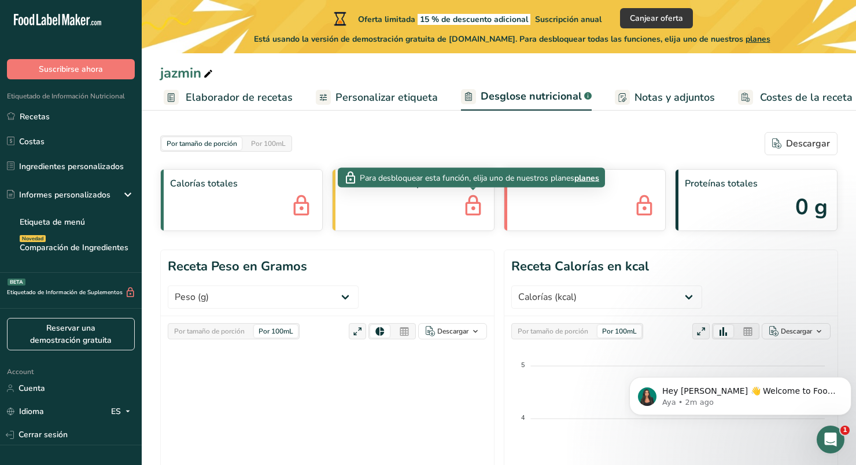
click at [479, 208] on icon at bounding box center [473, 206] width 23 height 31
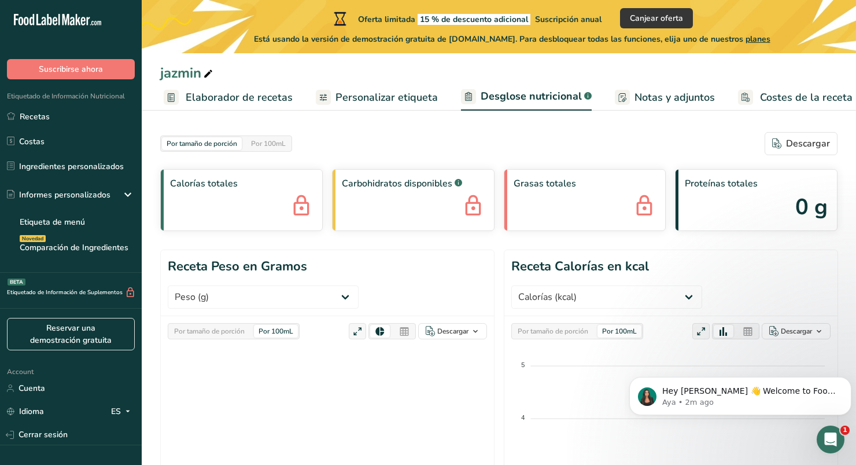
click at [256, 100] on span "Elaborador de recetas" at bounding box center [239, 98] width 107 height 16
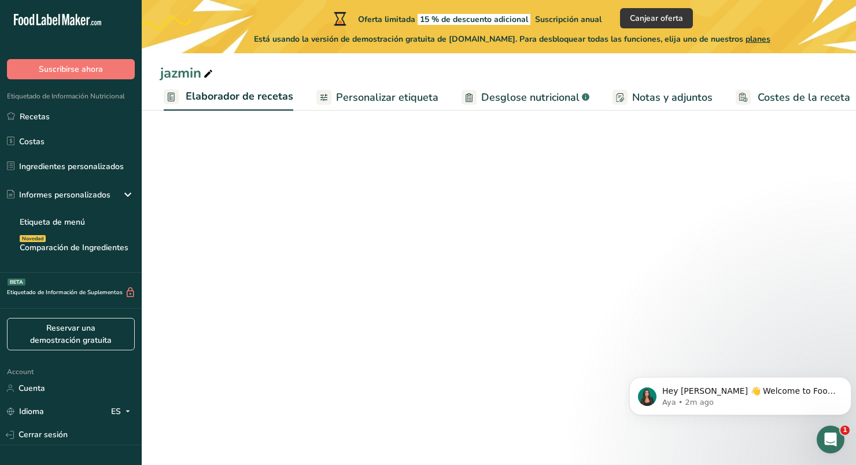
scroll to position [0, 161]
